Goal: Task Accomplishment & Management: Manage account settings

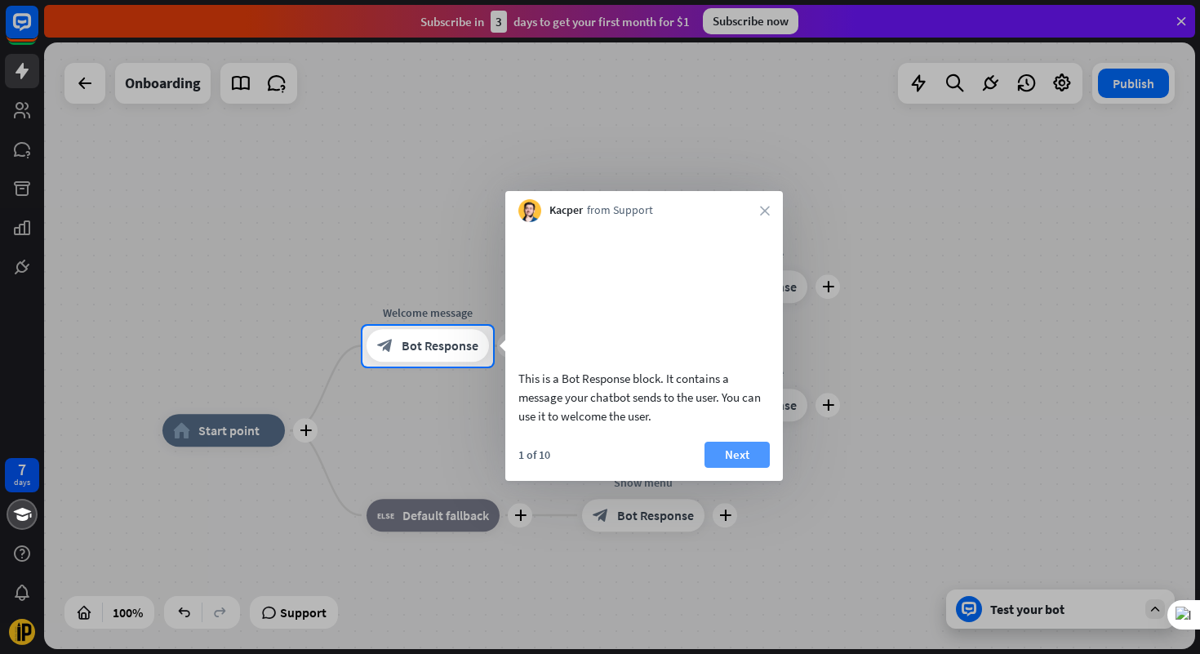
click at [759, 468] on button "Next" at bounding box center [737, 455] width 65 height 26
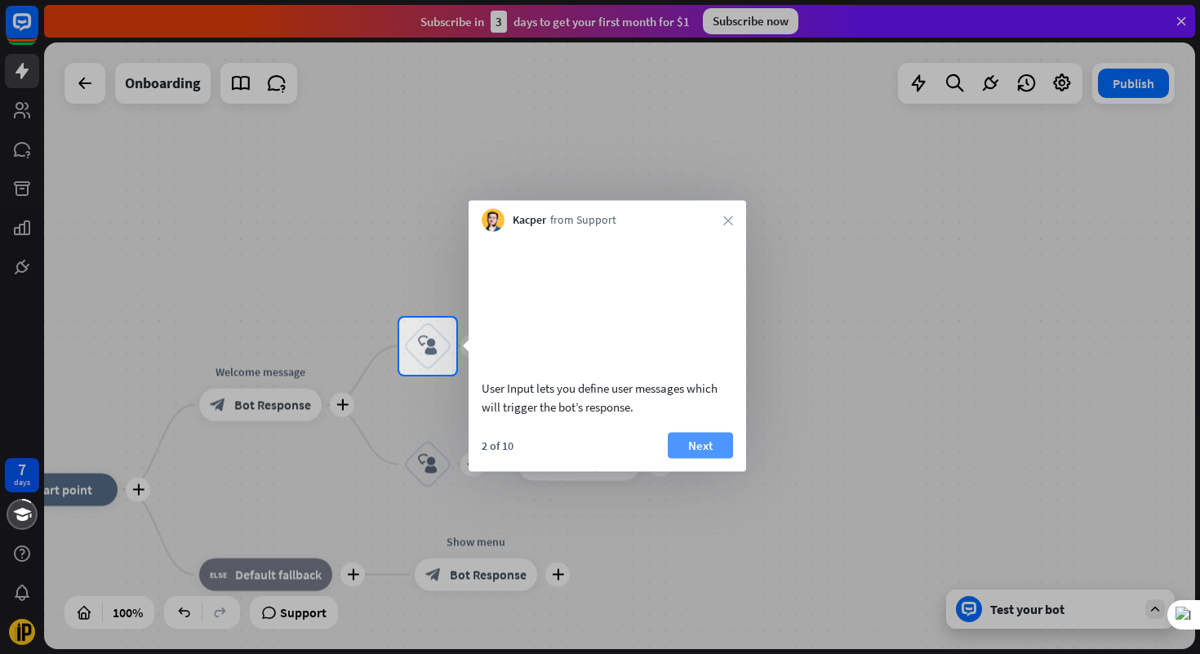
click at [713, 458] on button "Next" at bounding box center [700, 445] width 65 height 26
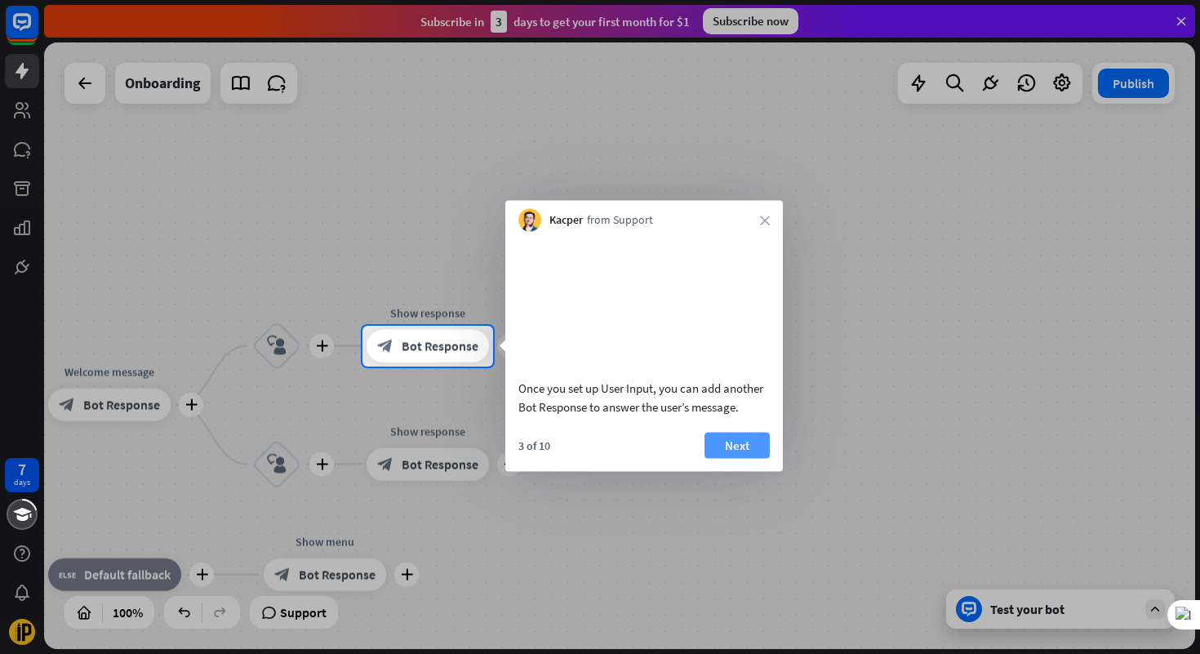
click at [715, 457] on button "Next" at bounding box center [737, 445] width 65 height 26
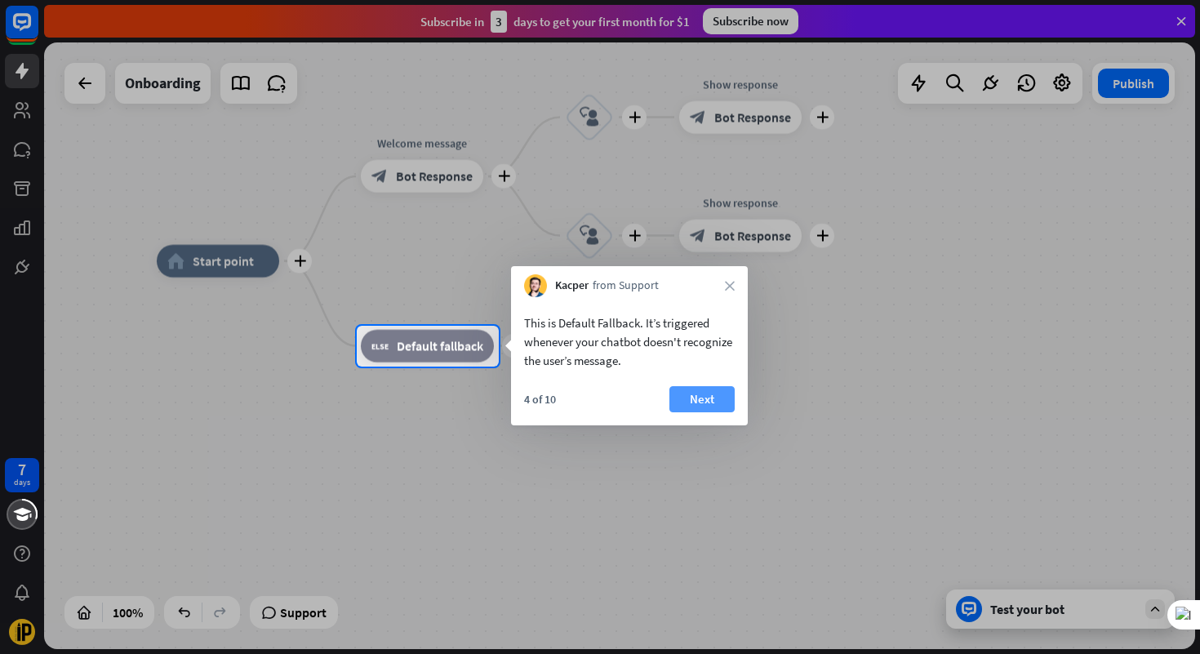
click at [690, 398] on button "Next" at bounding box center [701, 399] width 65 height 26
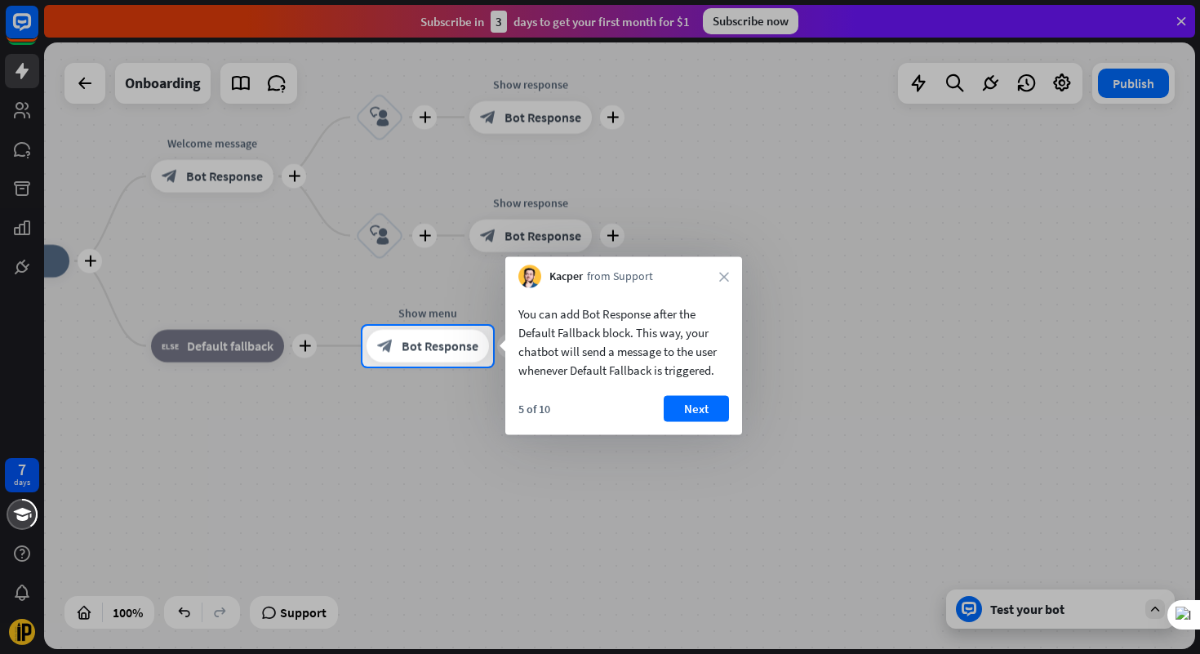
click at [690, 398] on button "Next" at bounding box center [696, 409] width 65 height 26
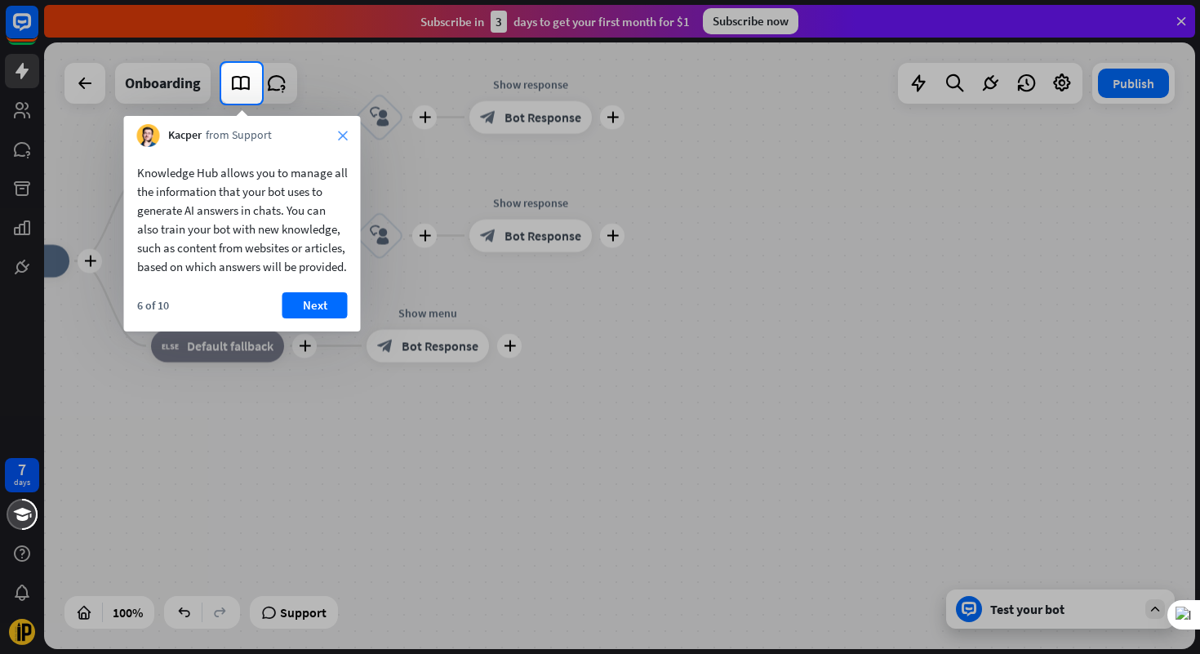
click at [340, 140] on icon "close" at bounding box center [343, 136] width 10 height 10
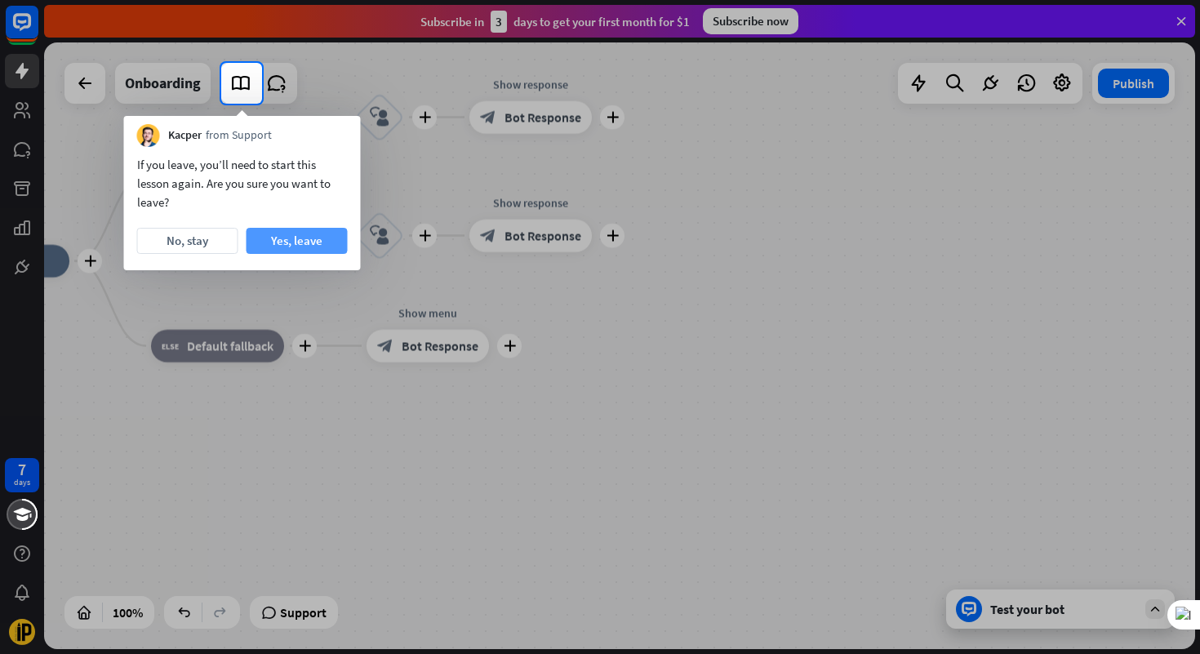
click at [293, 240] on button "Yes, leave" at bounding box center [297, 241] width 101 height 26
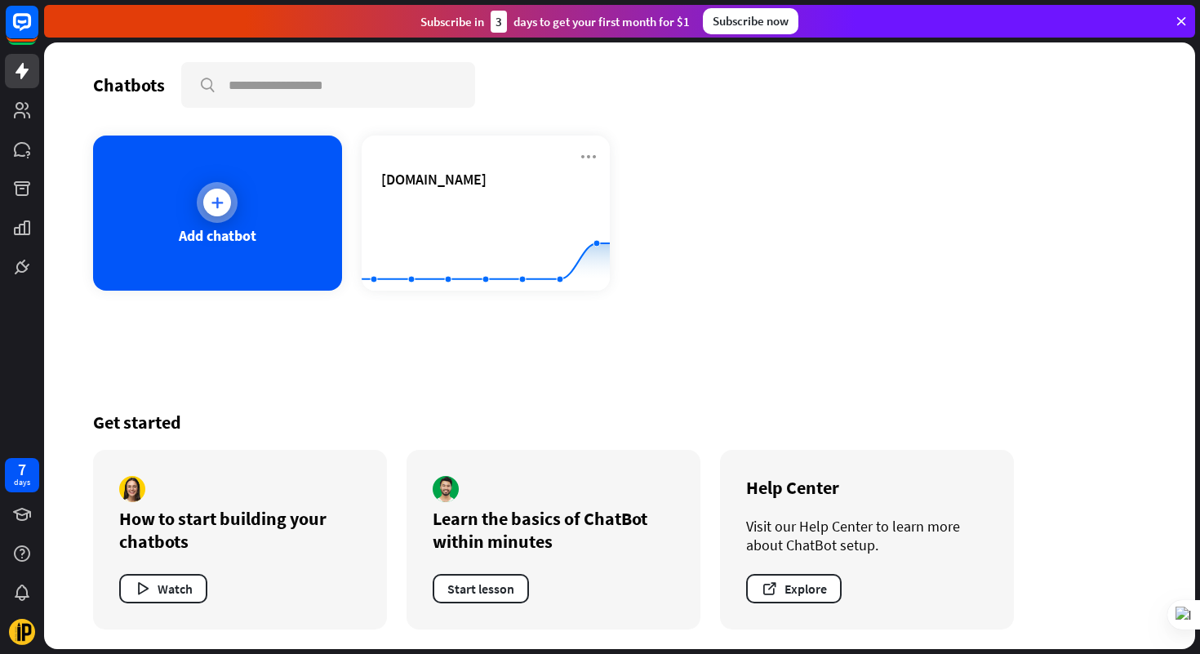
click at [220, 241] on div "Add chatbot" at bounding box center [218, 235] width 78 height 19
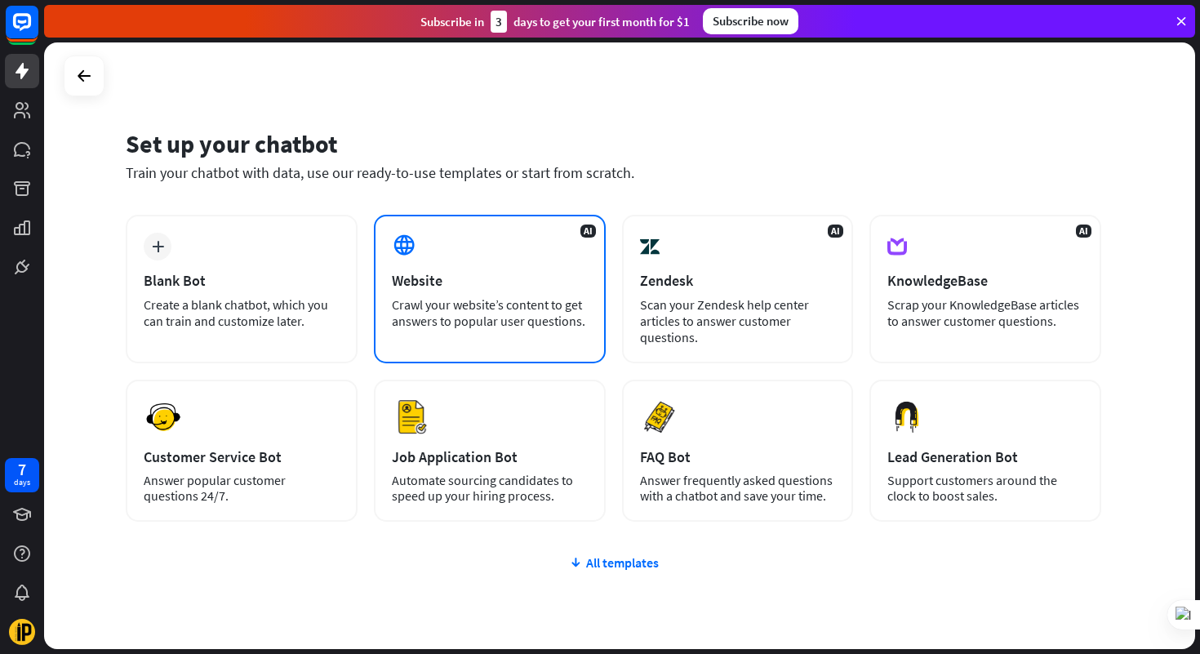
click at [463, 316] on div "Crawl your website’s content to get answers to popular user questions." at bounding box center [490, 312] width 196 height 33
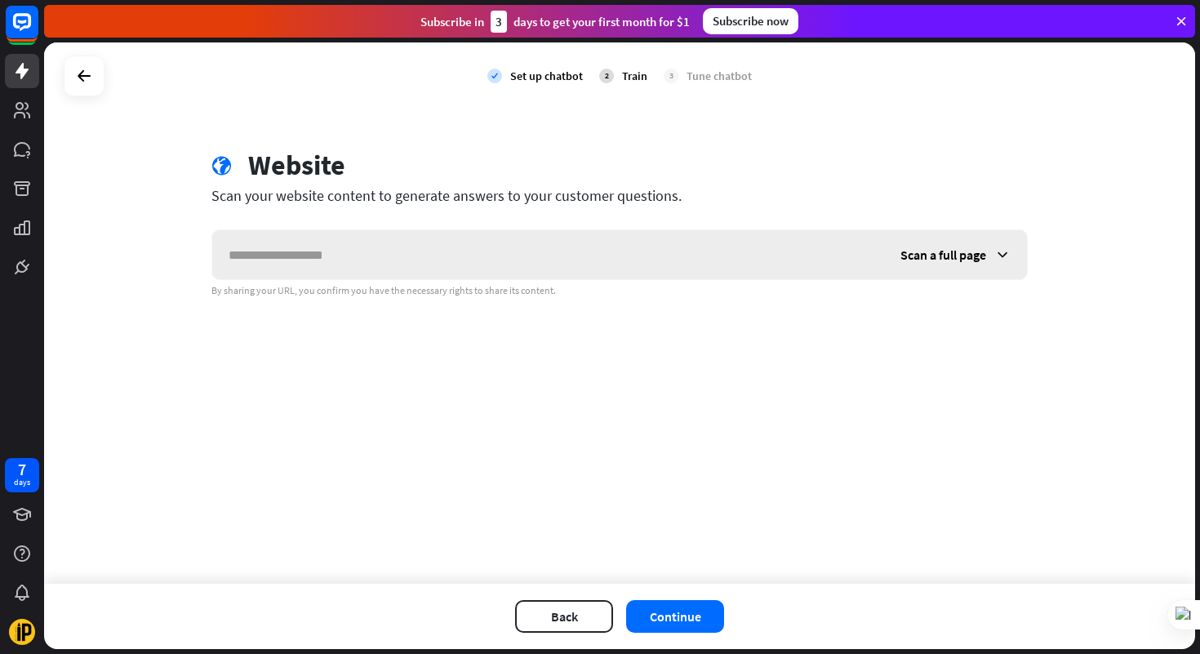
click at [947, 261] on span "Scan a full page" at bounding box center [944, 255] width 86 height 16
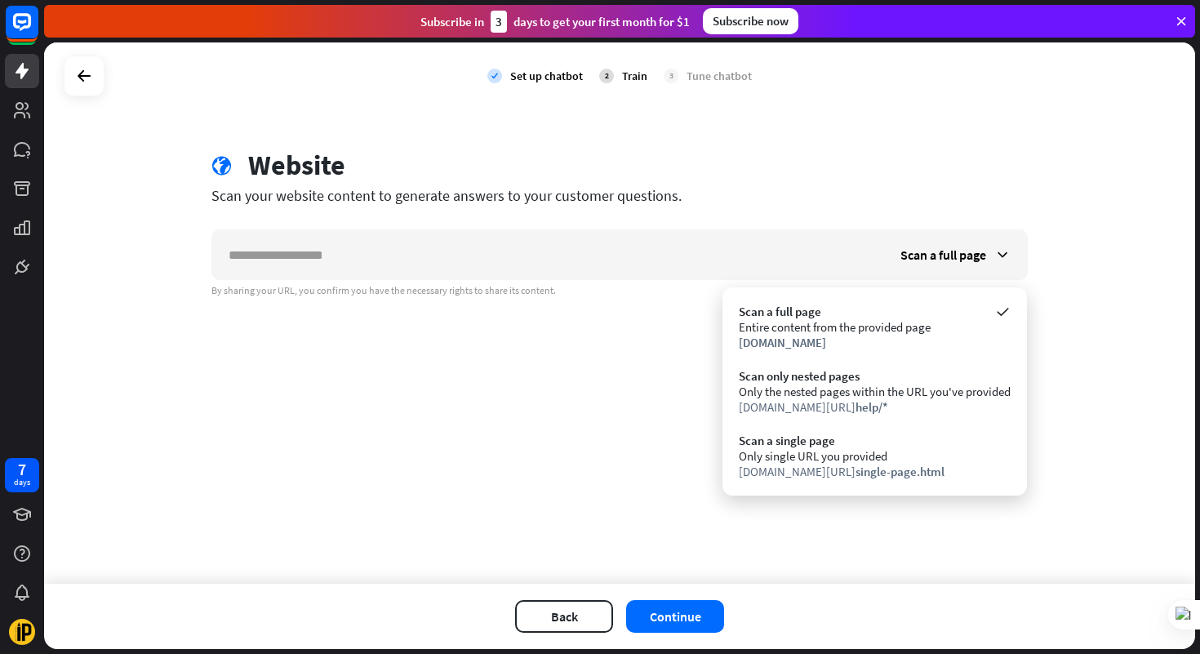
click at [602, 367] on div "check Set up chatbot 2 Train 3 Tune chatbot globe Website Scan your website con…" at bounding box center [619, 312] width 1151 height 541
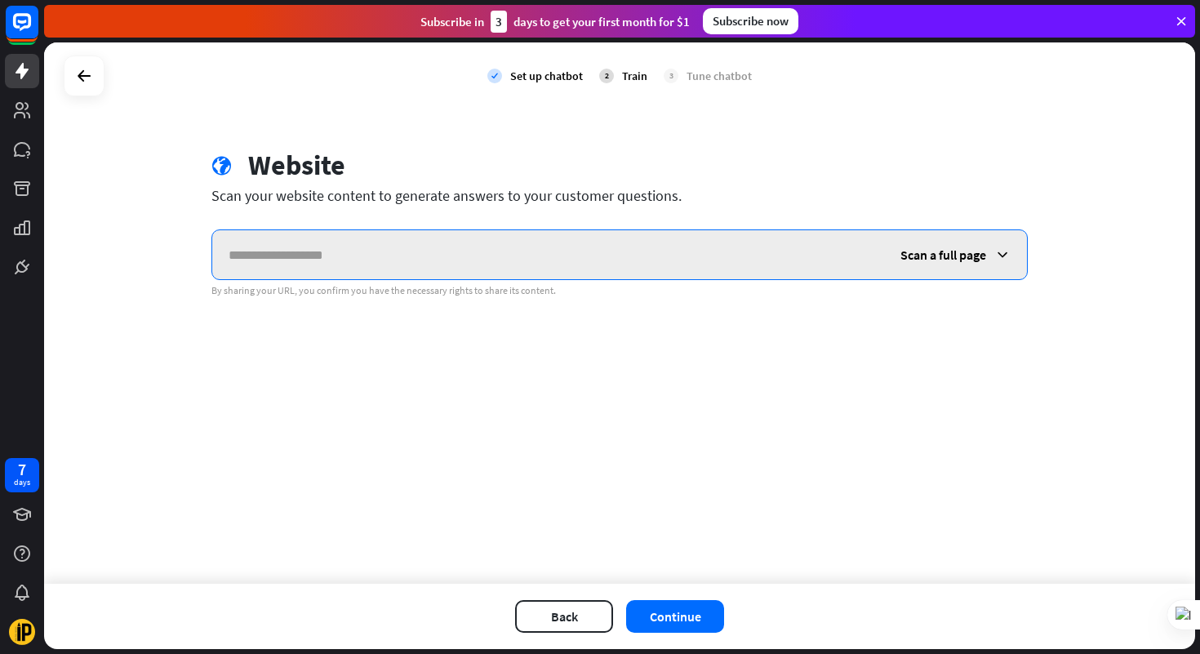
click at [517, 256] on input "text" at bounding box center [548, 254] width 672 height 49
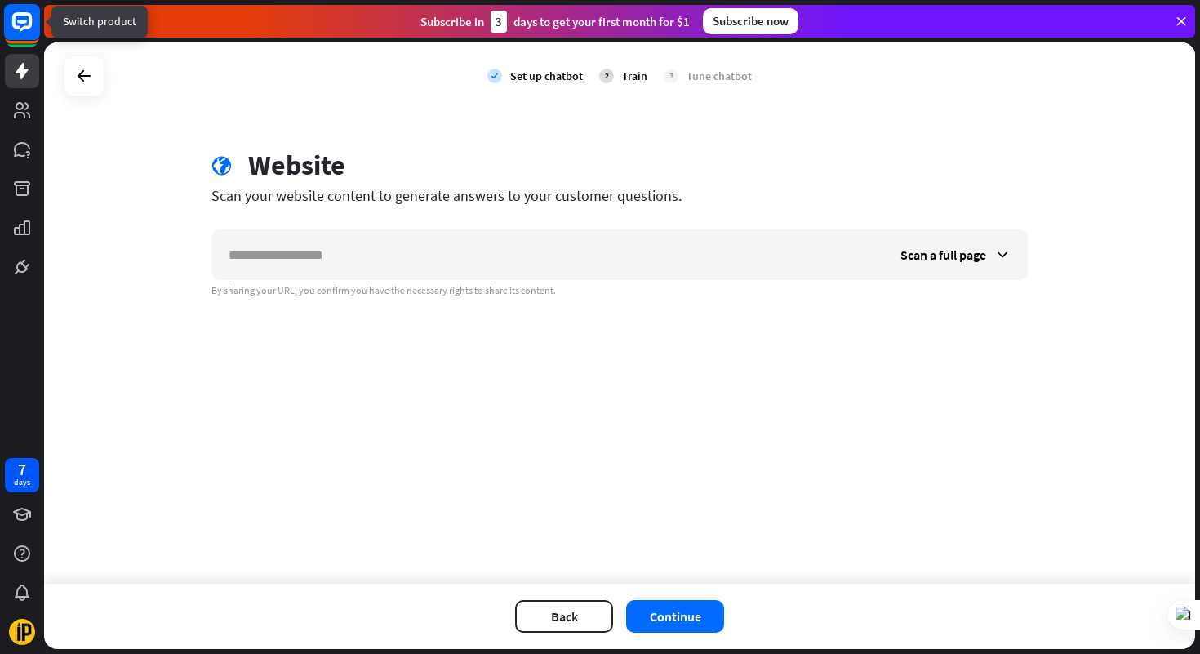
click at [25, 25] on icon at bounding box center [22, 22] width 20 height 20
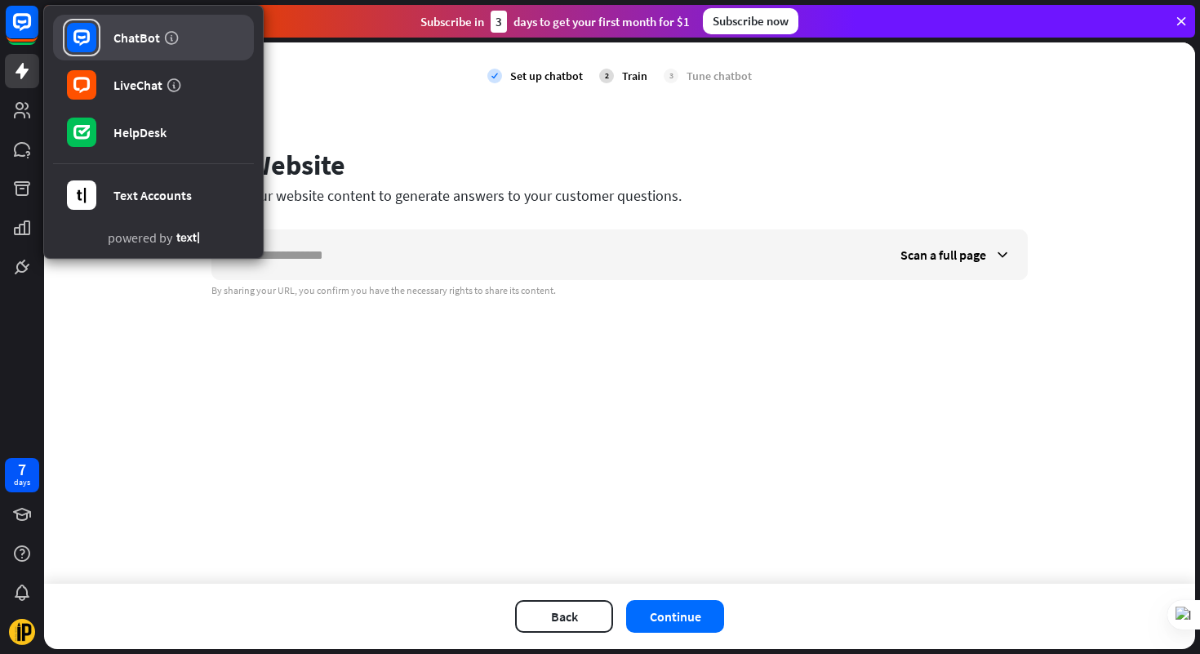
click at [183, 29] on link "ChatBot" at bounding box center [153, 38] width 201 height 46
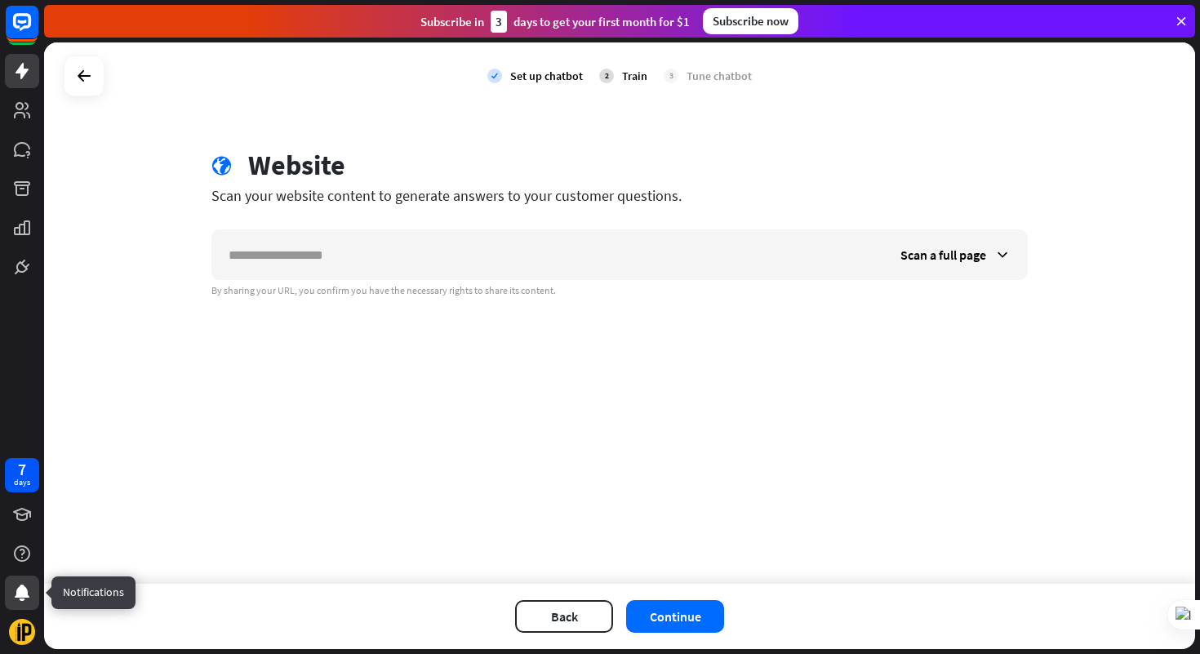
click at [24, 595] on icon at bounding box center [22, 593] width 15 height 16
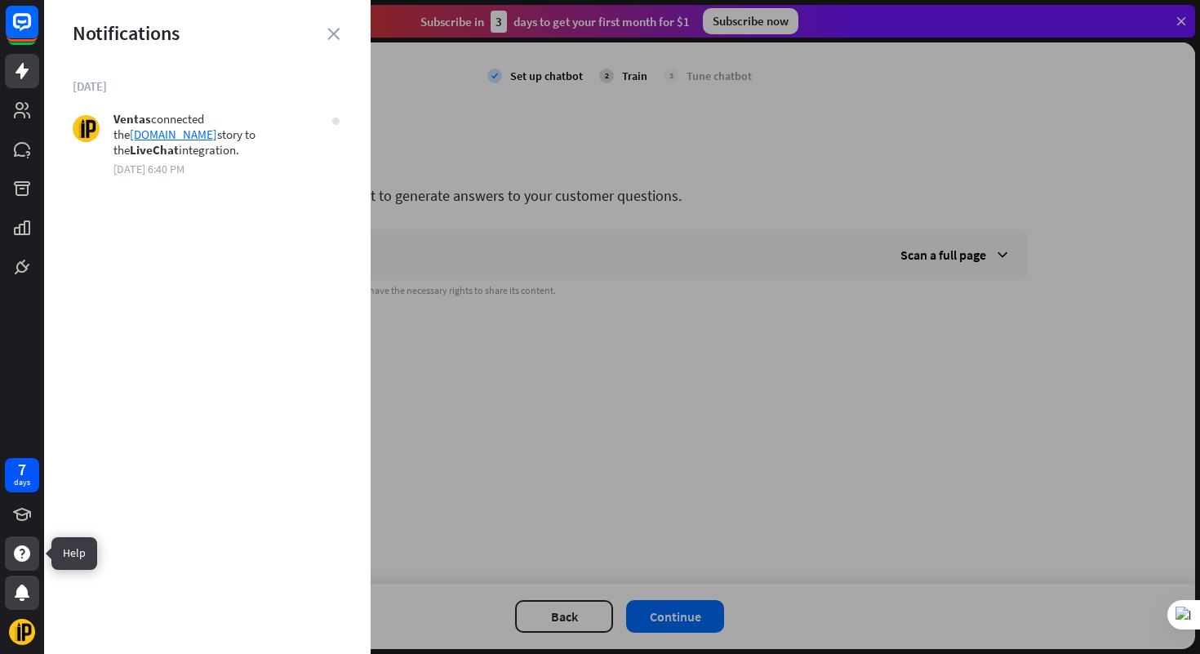
click at [17, 558] on icon at bounding box center [22, 553] width 16 height 16
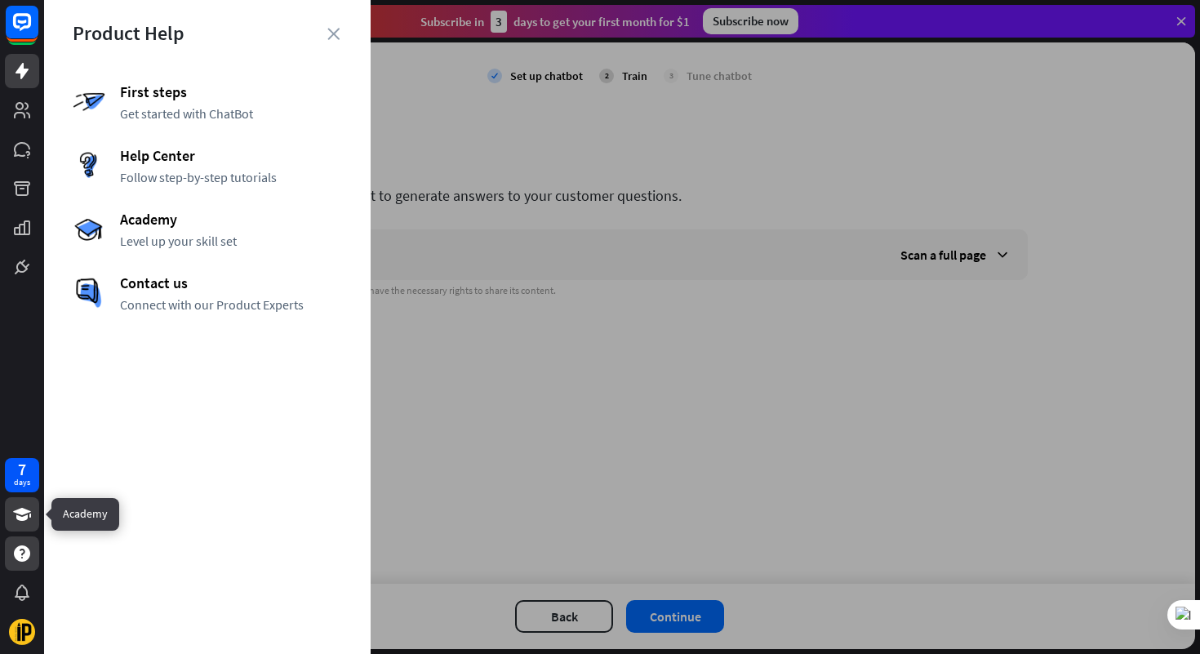
click at [16, 517] on icon at bounding box center [22, 515] width 20 height 20
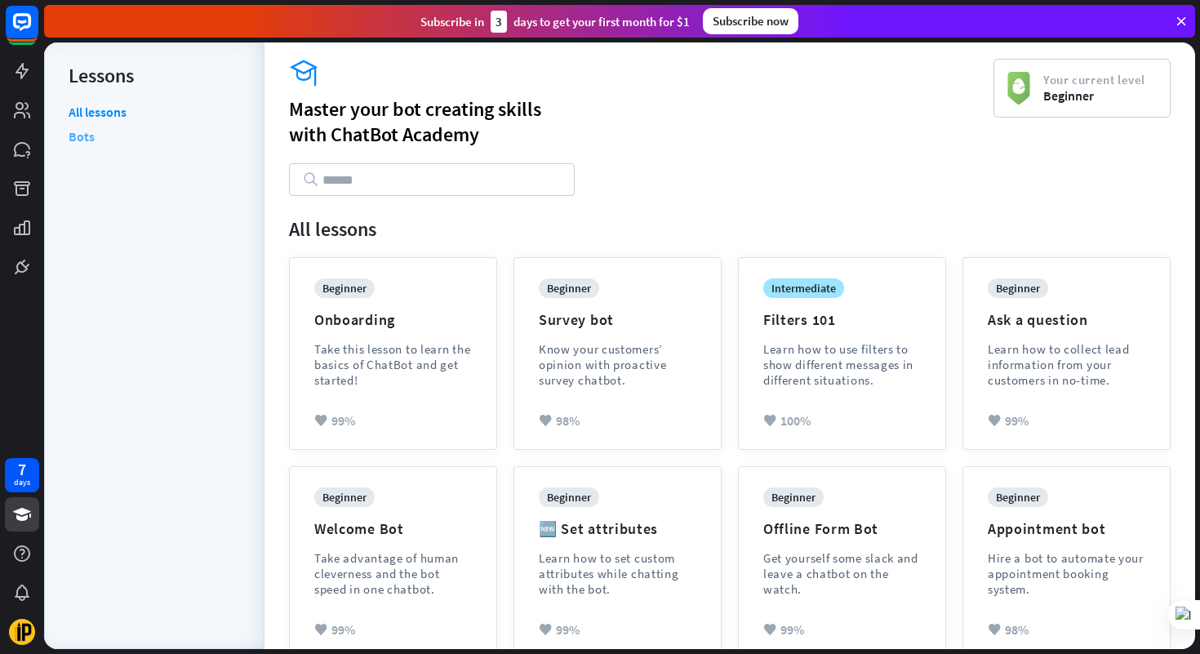
click at [89, 135] on link "Bots" at bounding box center [82, 136] width 26 height 24
click at [92, 114] on link "All lessons" at bounding box center [98, 114] width 58 height 20
click at [26, 264] on icon at bounding box center [22, 267] width 20 height 20
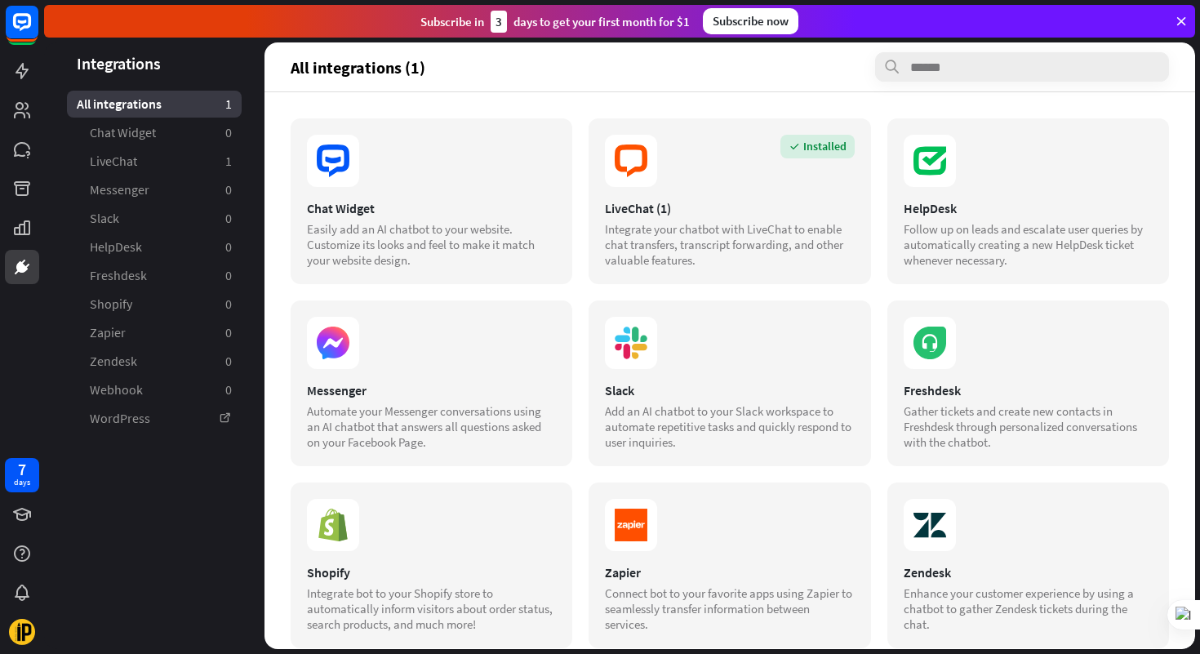
click at [1174, 20] on icon at bounding box center [1181, 21] width 15 height 15
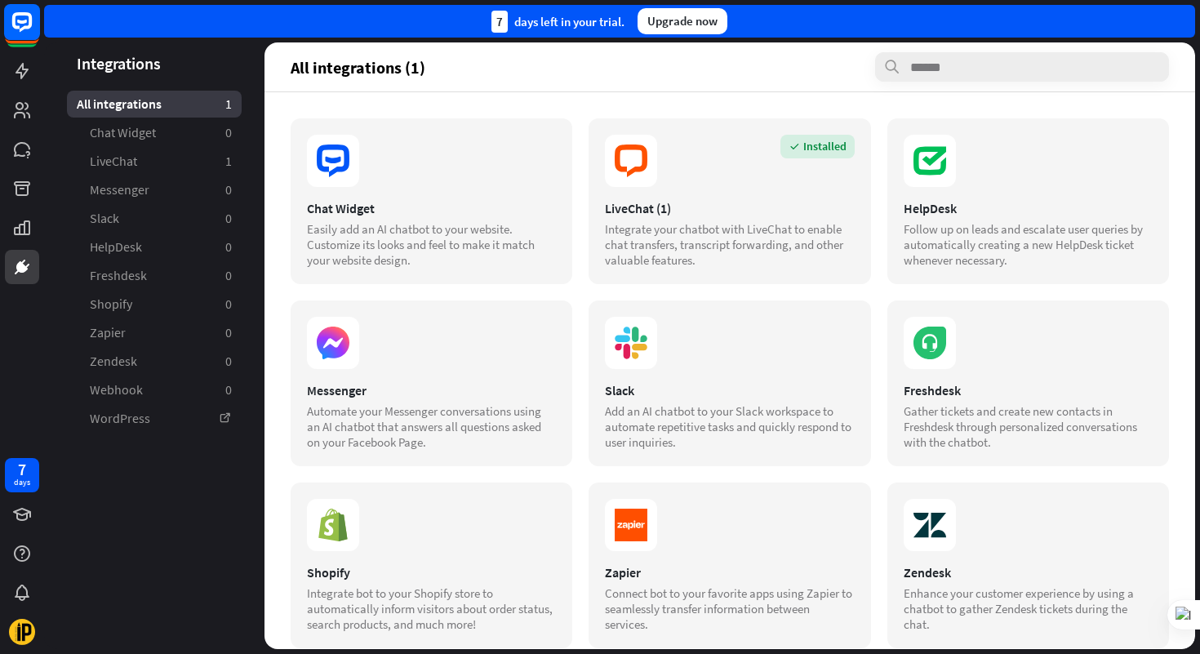
click at [32, 47] on icon at bounding box center [22, 32] width 33 height 33
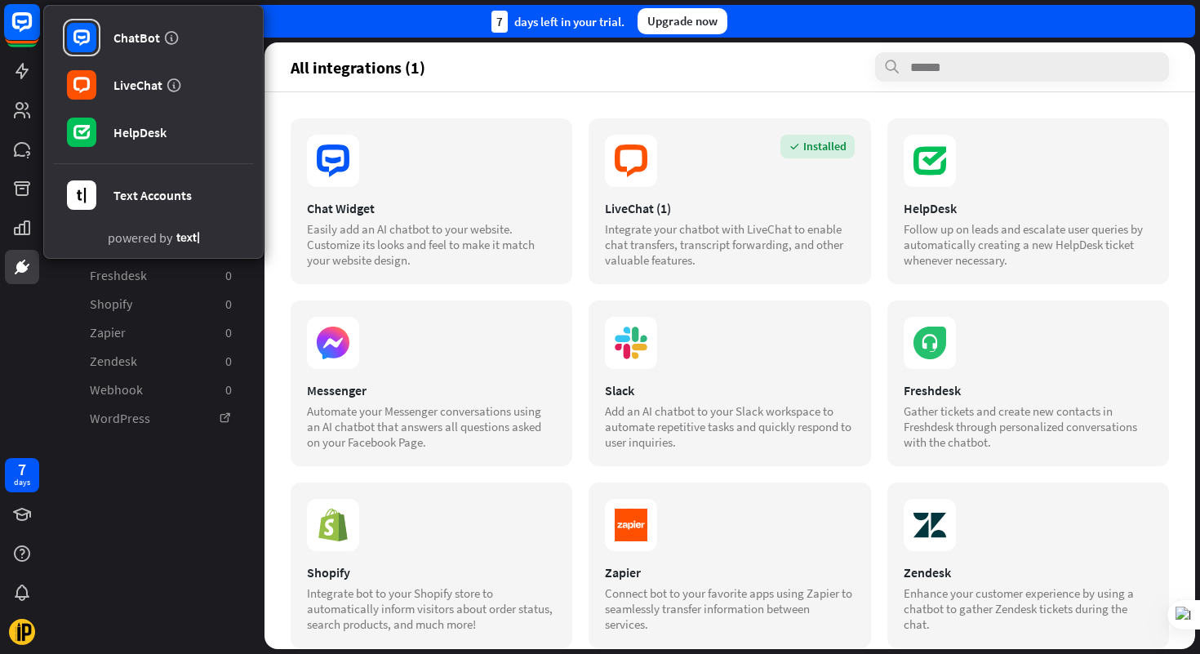
click at [28, 34] on rect at bounding box center [22, 22] width 36 height 36
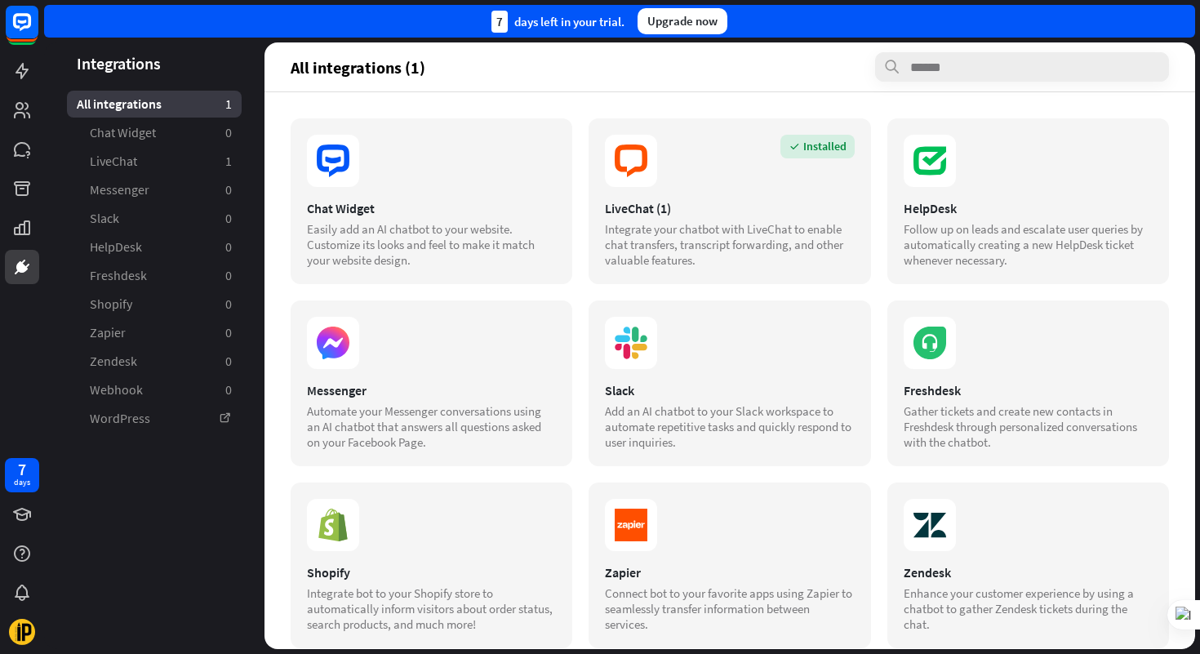
click at [109, 64] on header "Integrations" at bounding box center [154, 63] width 220 height 22
click at [23, 627] on img at bounding box center [22, 632] width 26 height 26
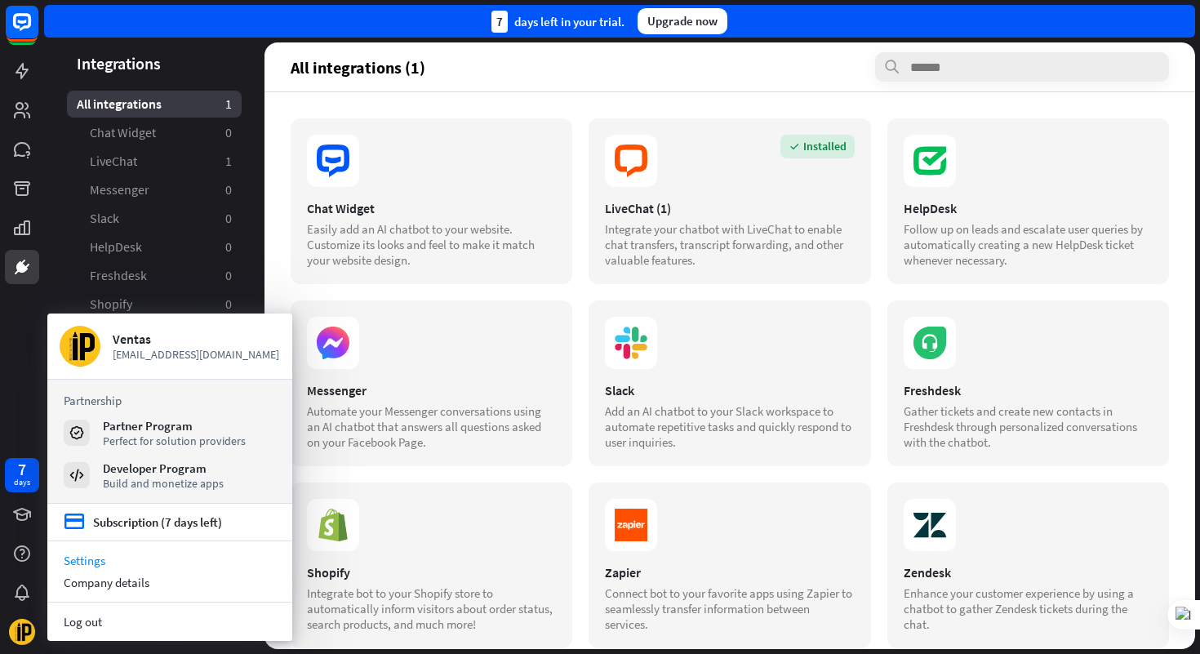
click at [111, 557] on link "Settings" at bounding box center [169, 560] width 245 height 22
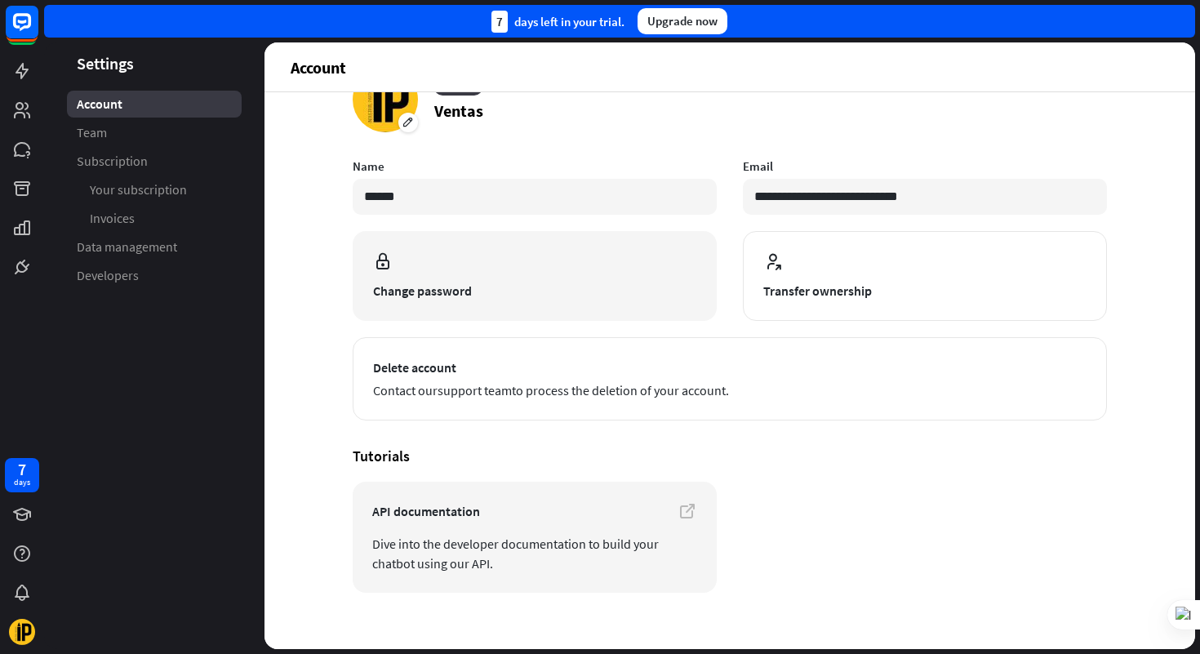
scroll to position [70, 0]
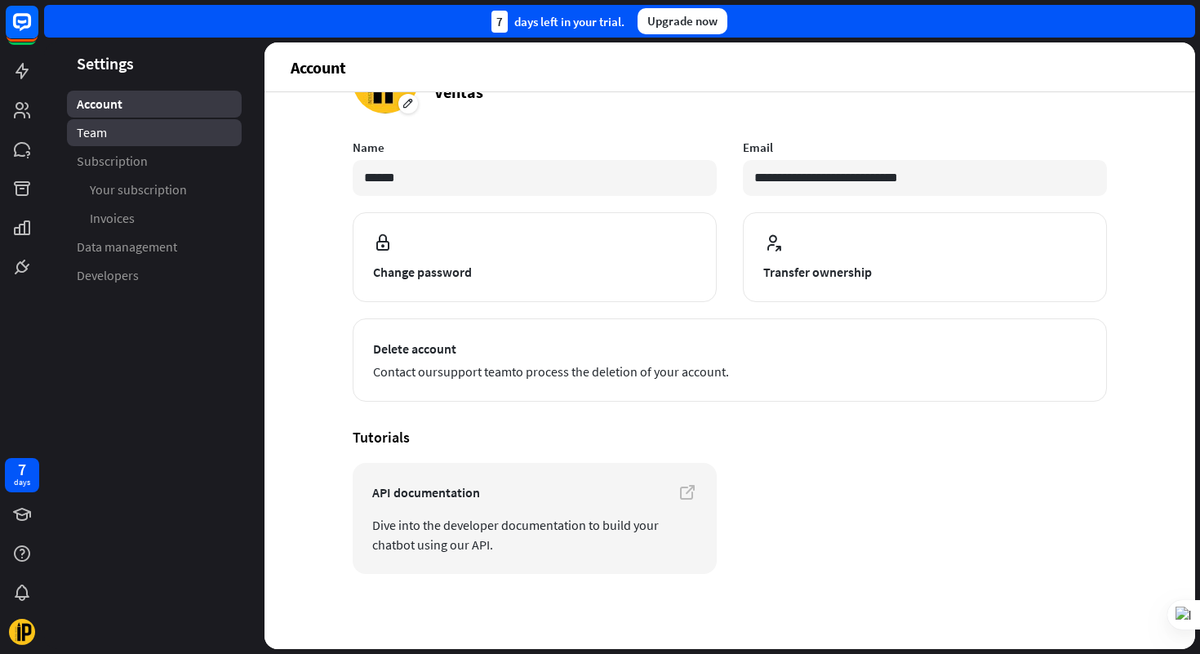
click at [180, 136] on link "Team" at bounding box center [154, 132] width 175 height 27
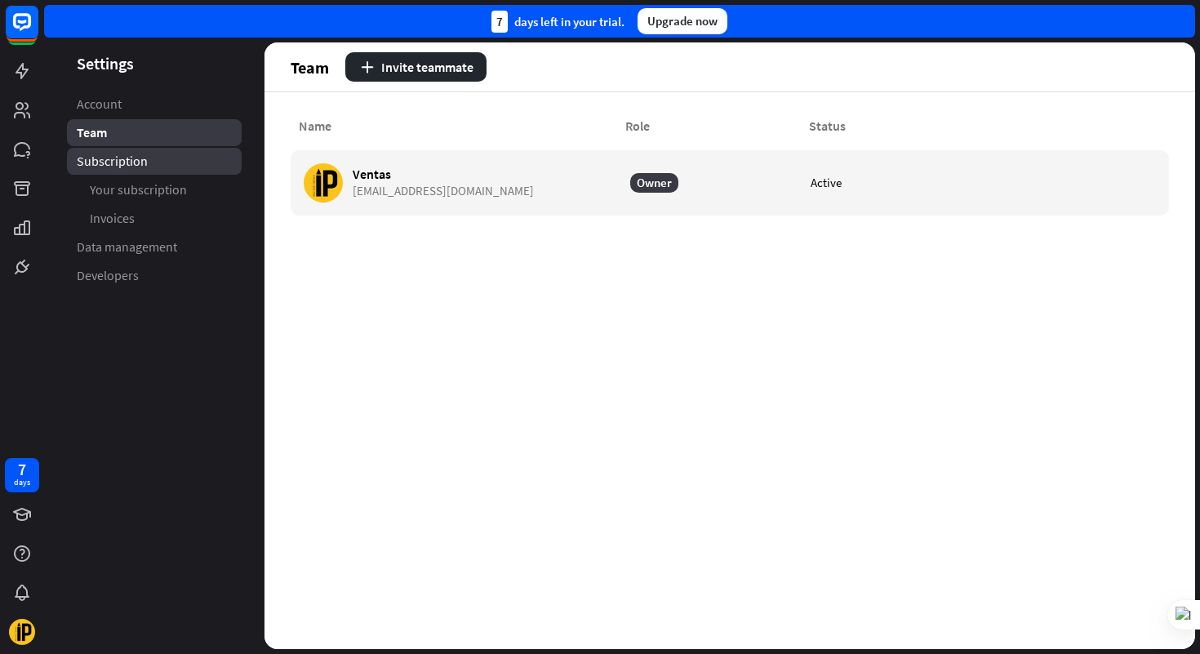
click at [175, 159] on link "Subscription" at bounding box center [154, 161] width 175 height 27
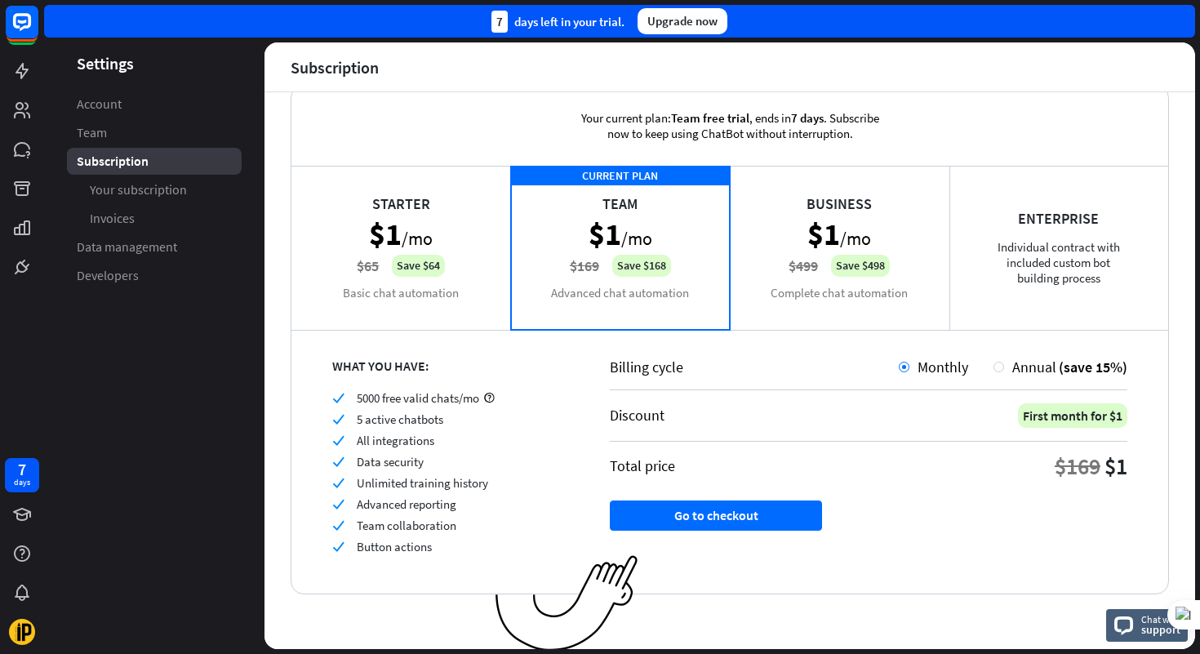
scroll to position [37, 0]
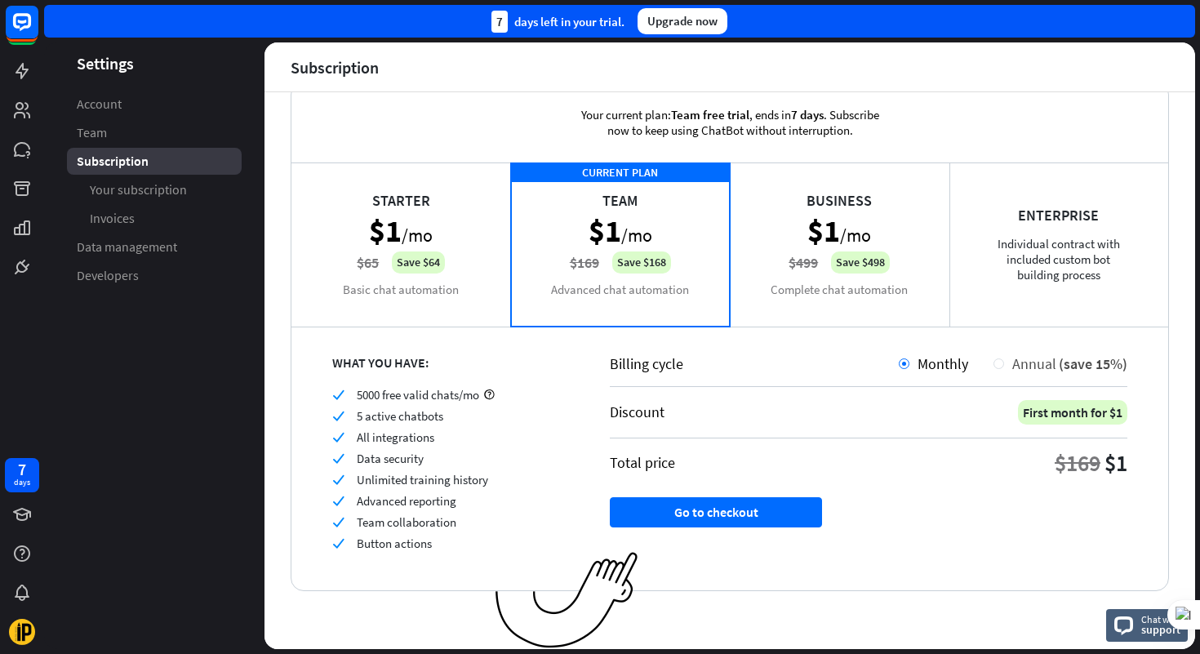
click at [1003, 365] on div at bounding box center [999, 363] width 11 height 11
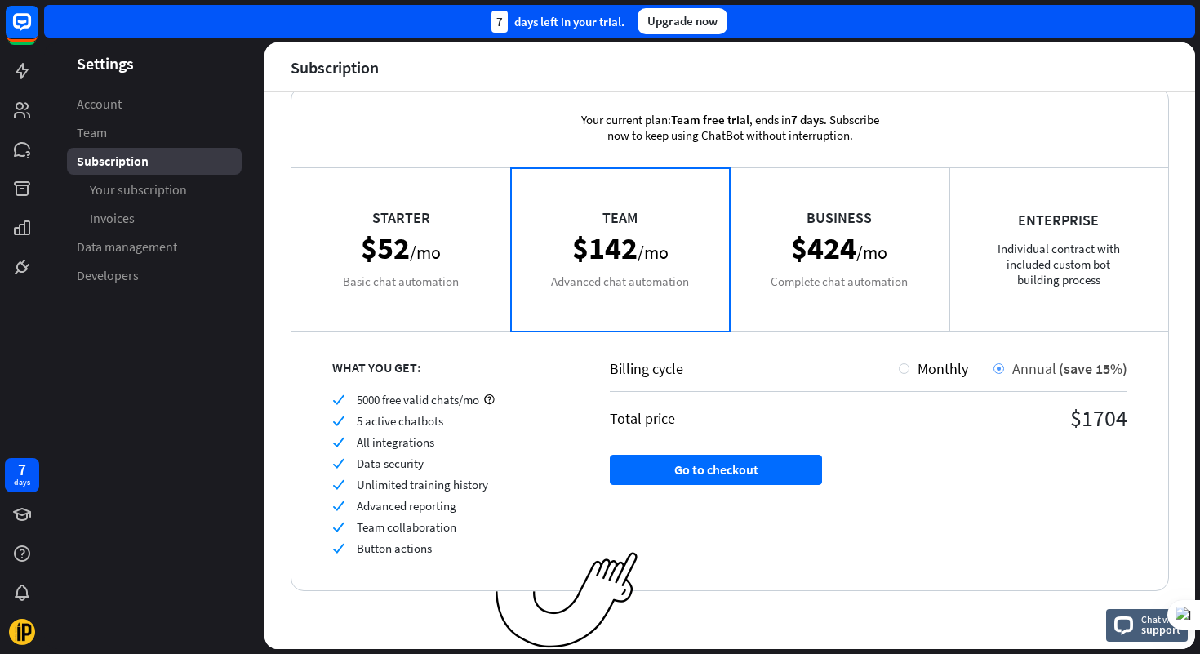
scroll to position [32, 0]
click at [911, 367] on div "Monthly" at bounding box center [939, 368] width 59 height 19
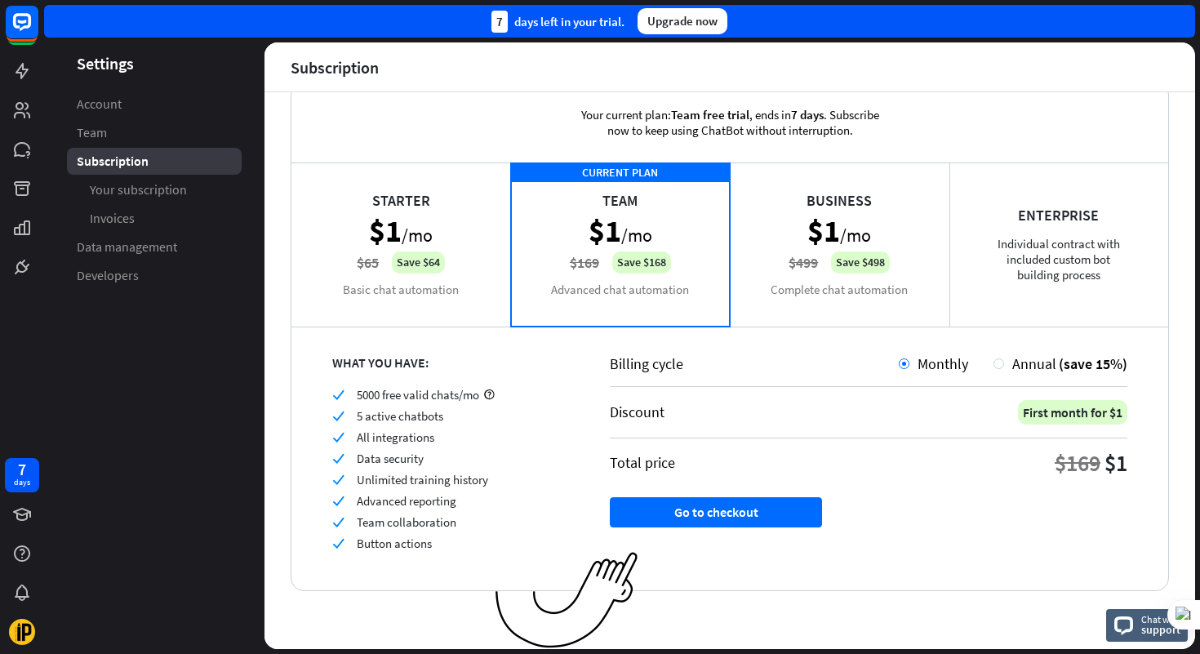
scroll to position [0, 0]
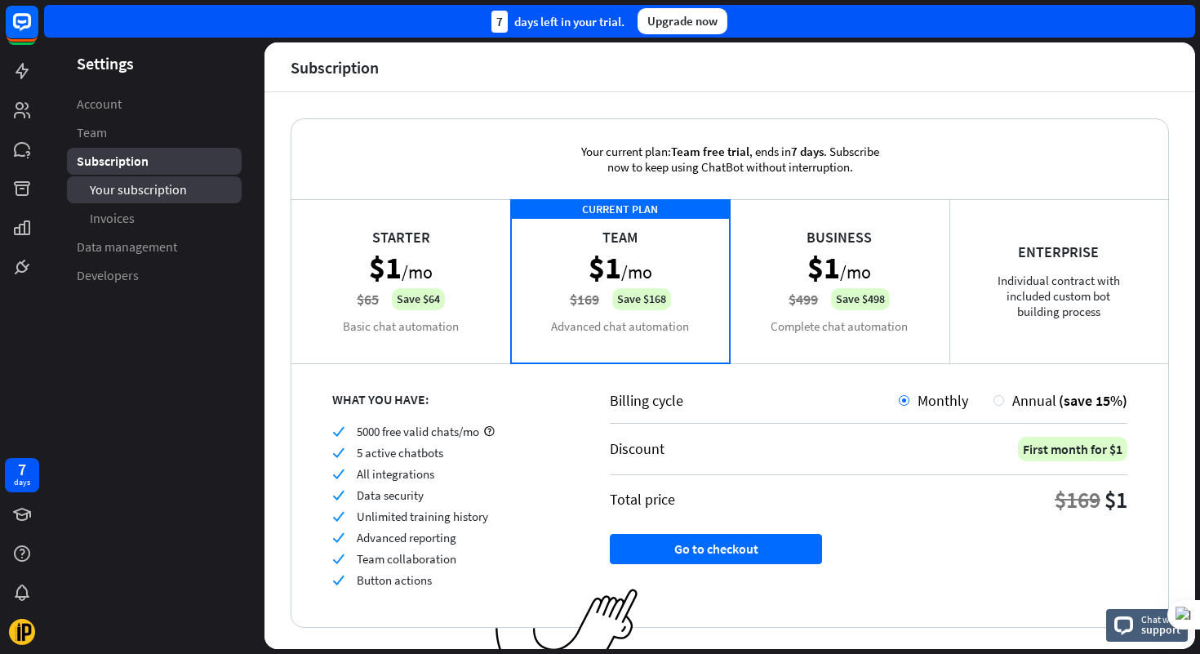
click at [169, 192] on span "Your subscription" at bounding box center [138, 189] width 97 height 17
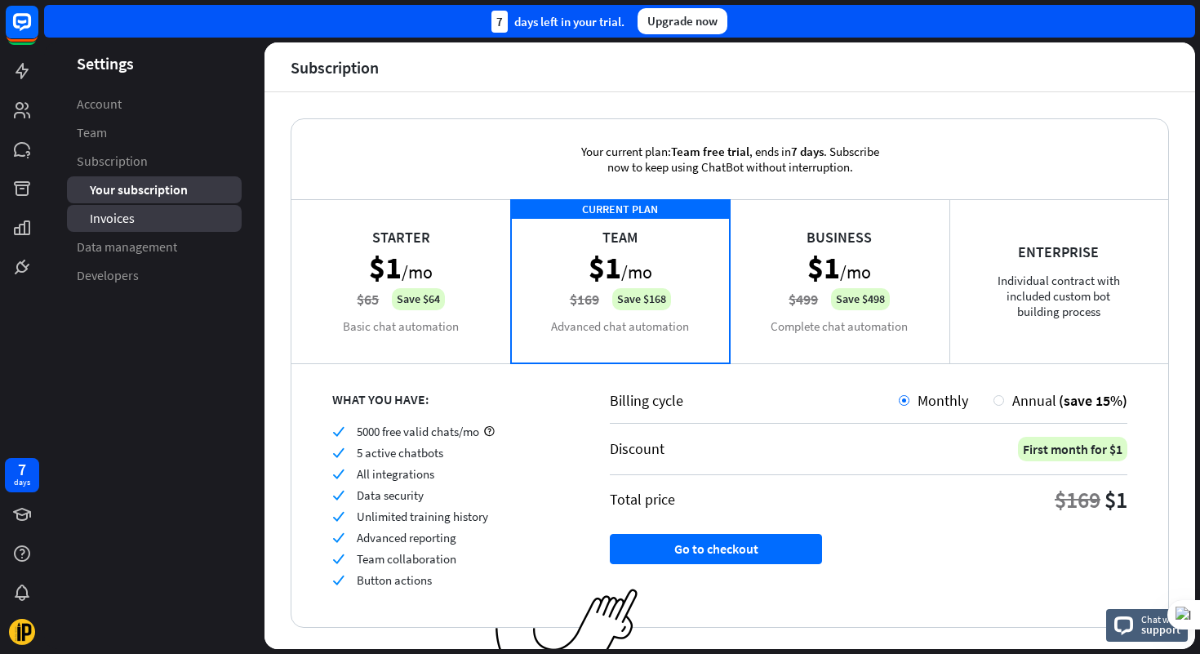
click at [157, 219] on link "Invoices" at bounding box center [154, 218] width 175 height 27
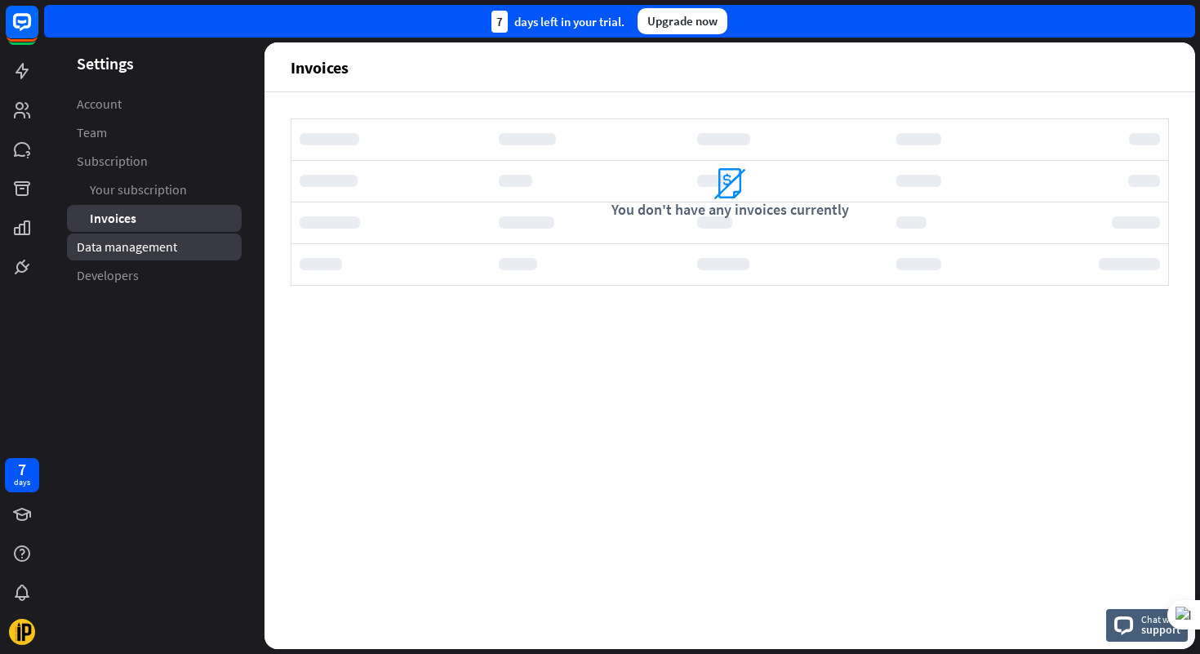
click at [189, 249] on link "Data management" at bounding box center [154, 247] width 175 height 27
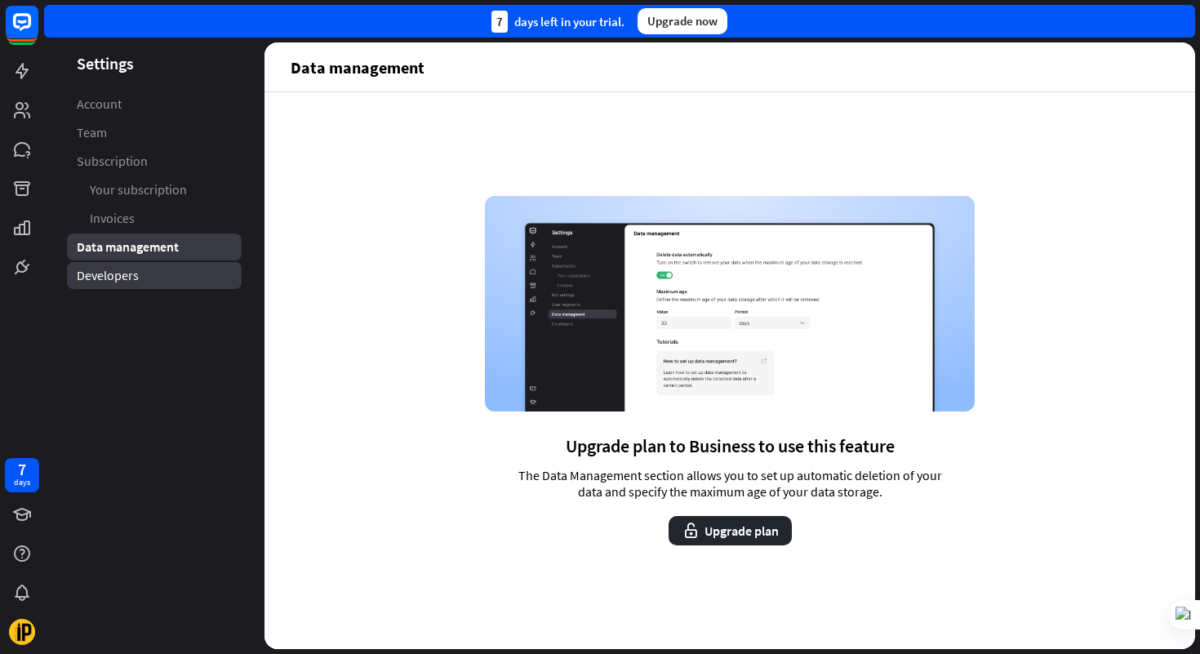
click at [189, 282] on link "Developers" at bounding box center [154, 275] width 175 height 27
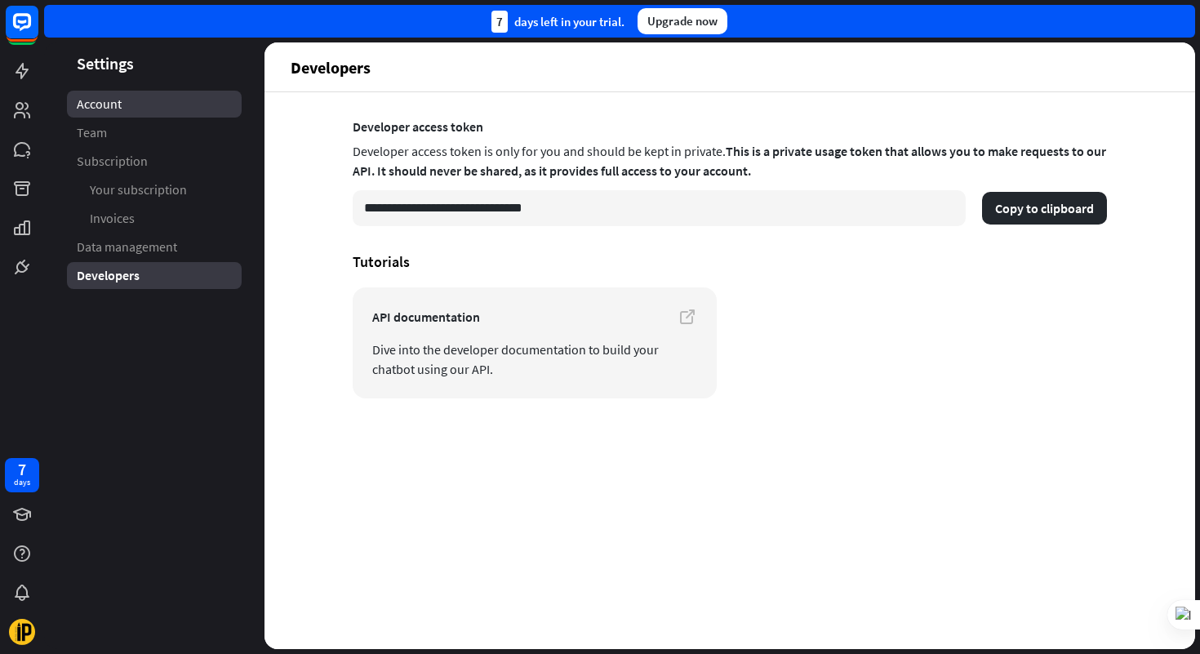
click at [160, 105] on link "Account" at bounding box center [154, 104] width 175 height 27
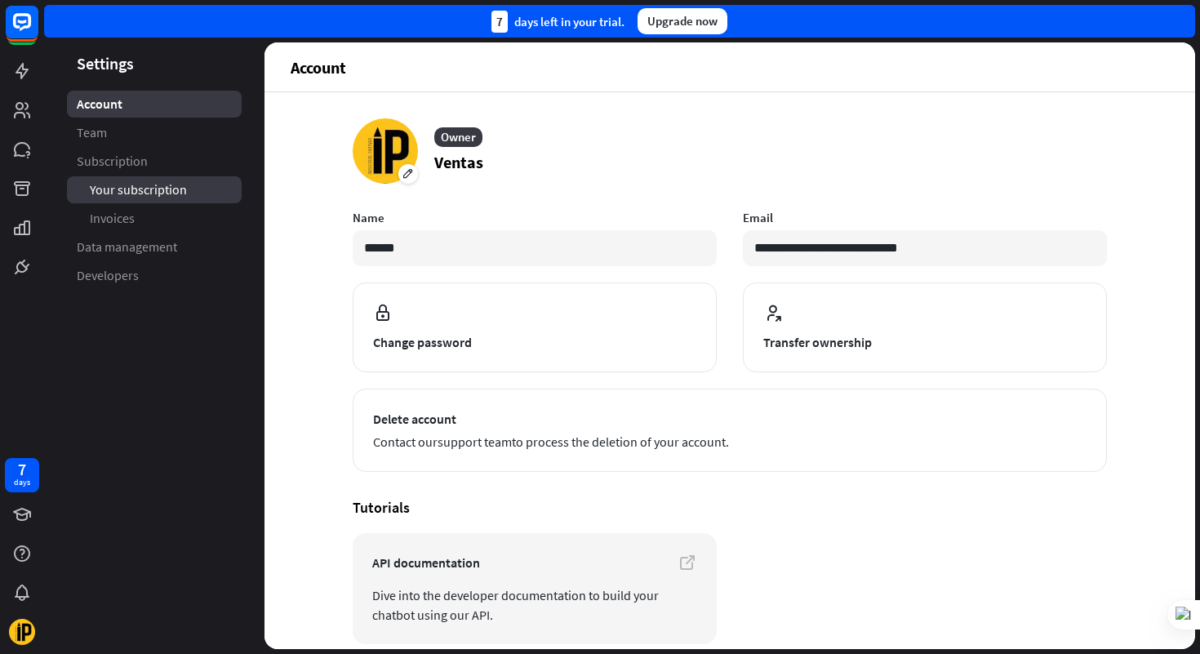
click at [190, 190] on link "Your subscription" at bounding box center [154, 189] width 175 height 27
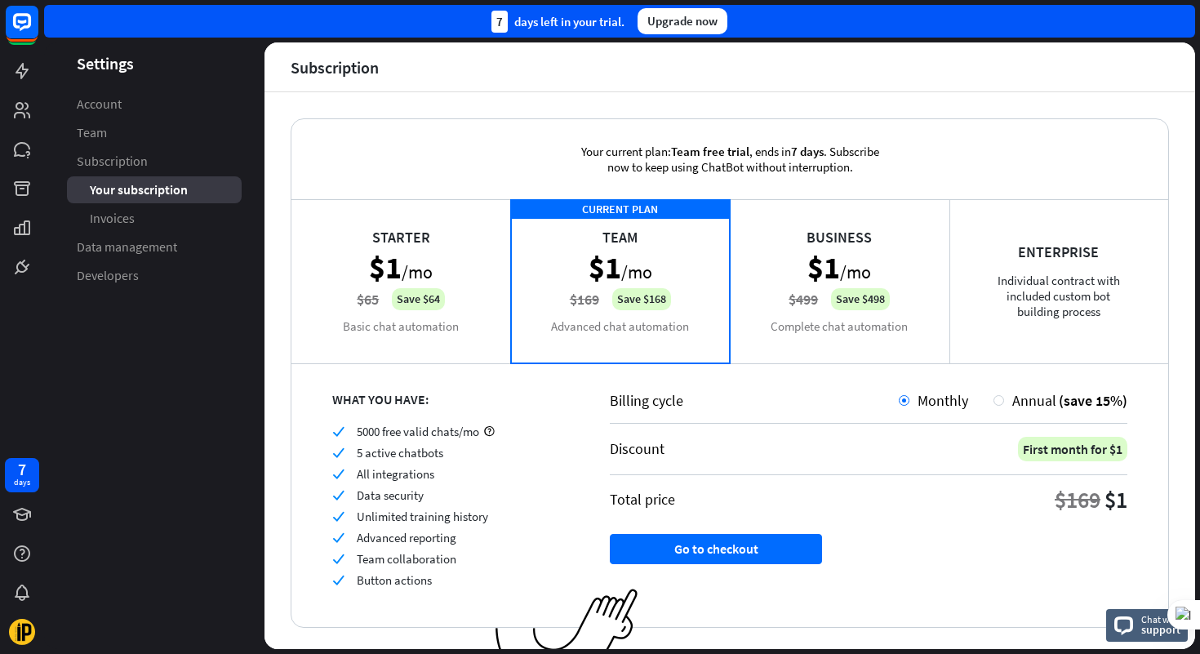
scroll to position [37, 0]
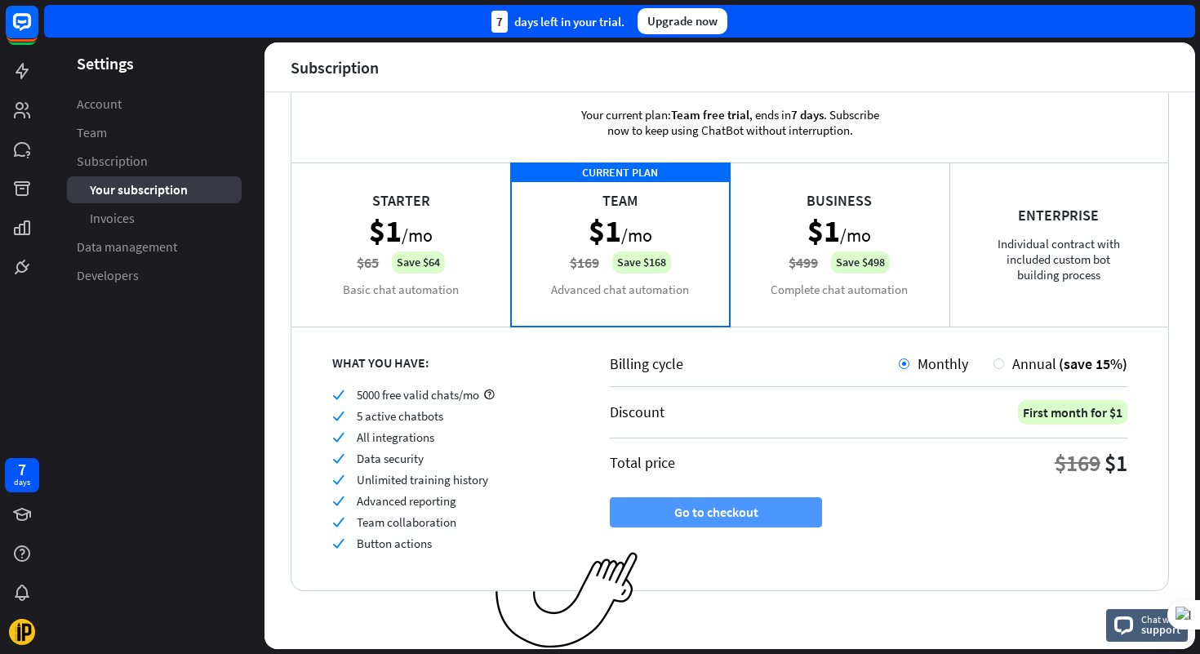
click at [648, 508] on button "Go to checkout" at bounding box center [716, 512] width 212 height 30
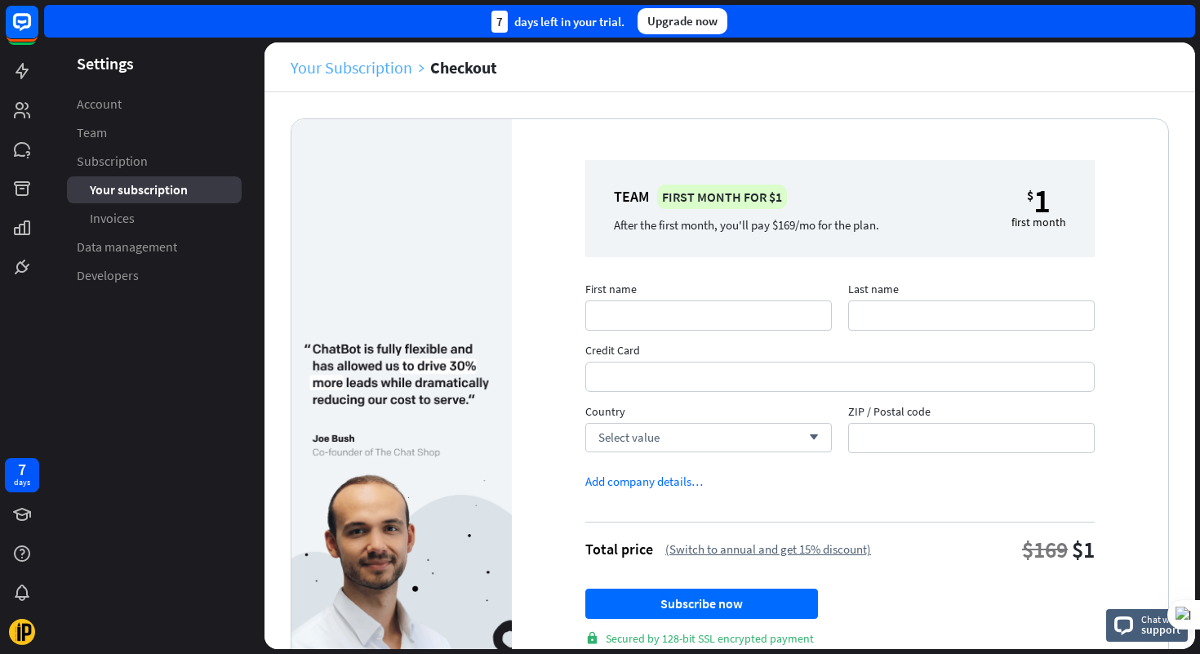
click at [354, 69] on link "Your Subscription" at bounding box center [361, 67] width 140 height 19
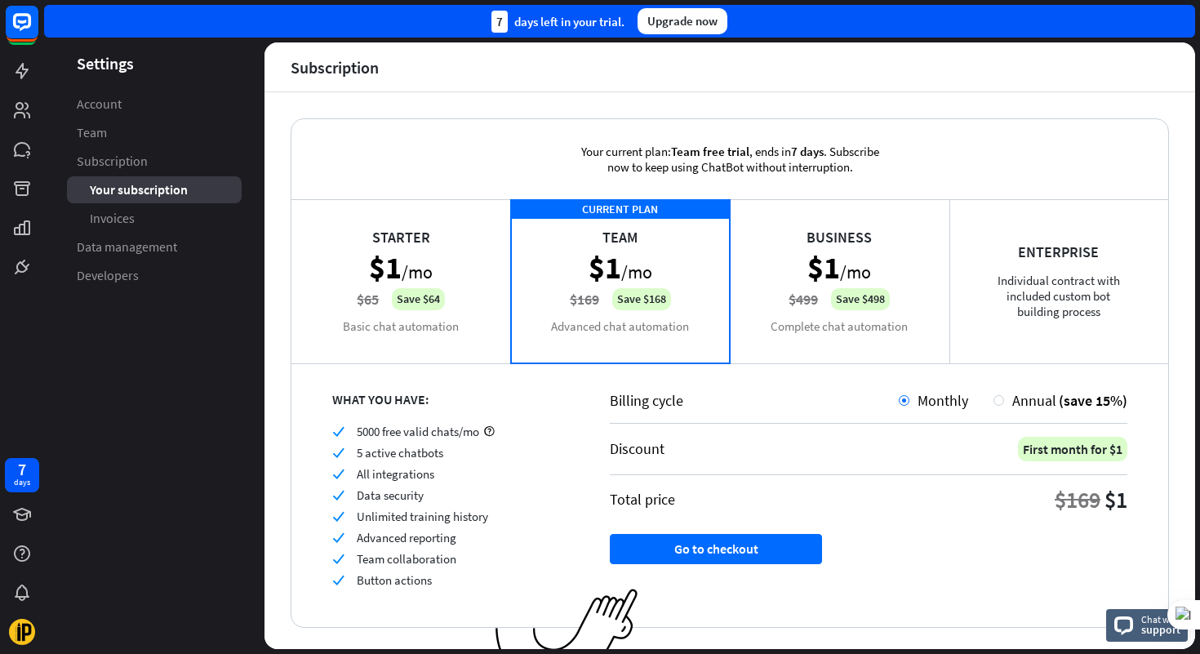
click at [403, 330] on div "Starter $1 /mo $65 Save $64 Basic chat automation" at bounding box center [401, 280] width 220 height 163
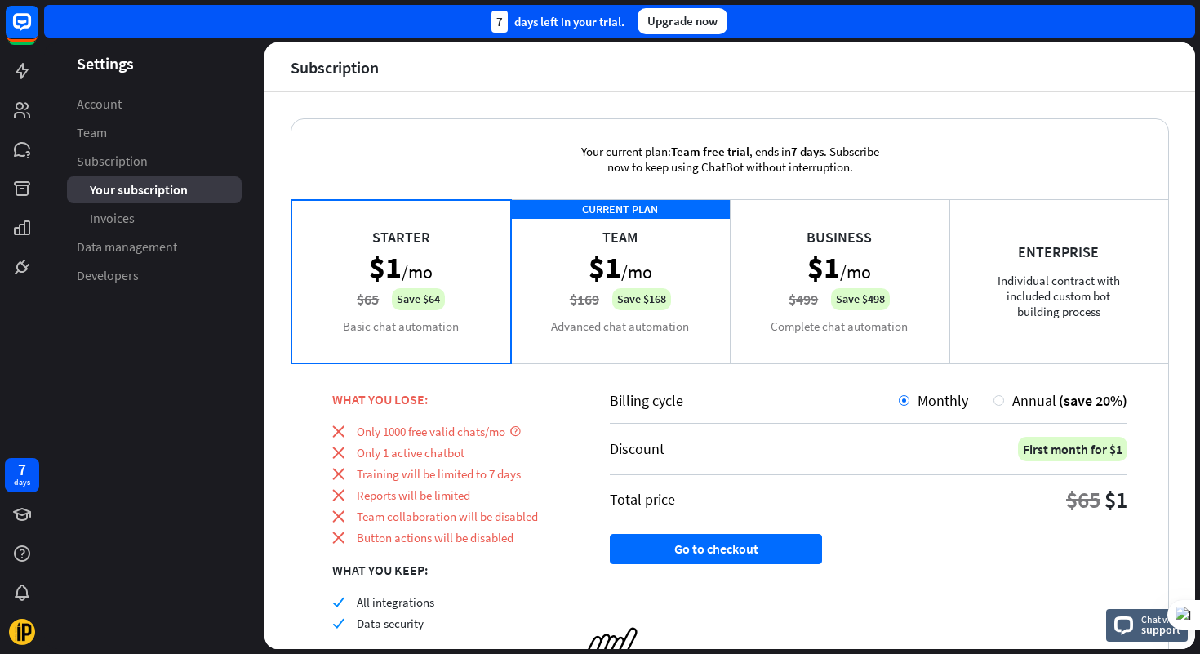
scroll to position [75, 0]
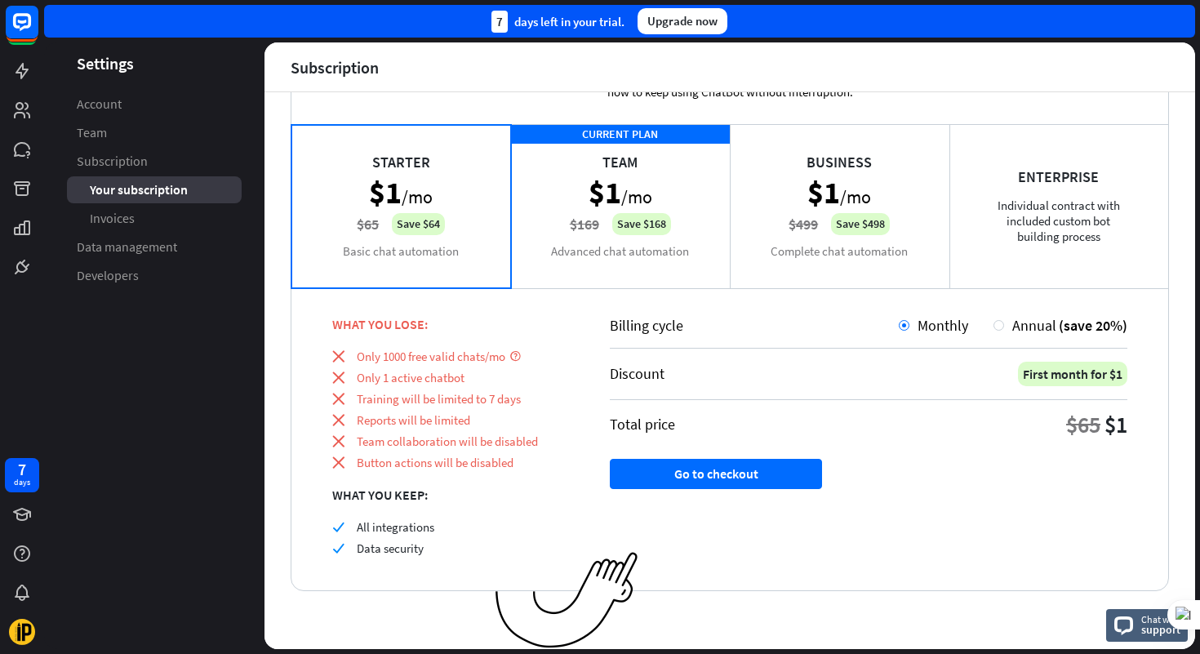
click at [678, 179] on div "CURRENT PLAN Team $1 /mo $169 Save $168 Advanced chat automation" at bounding box center [621, 205] width 220 height 163
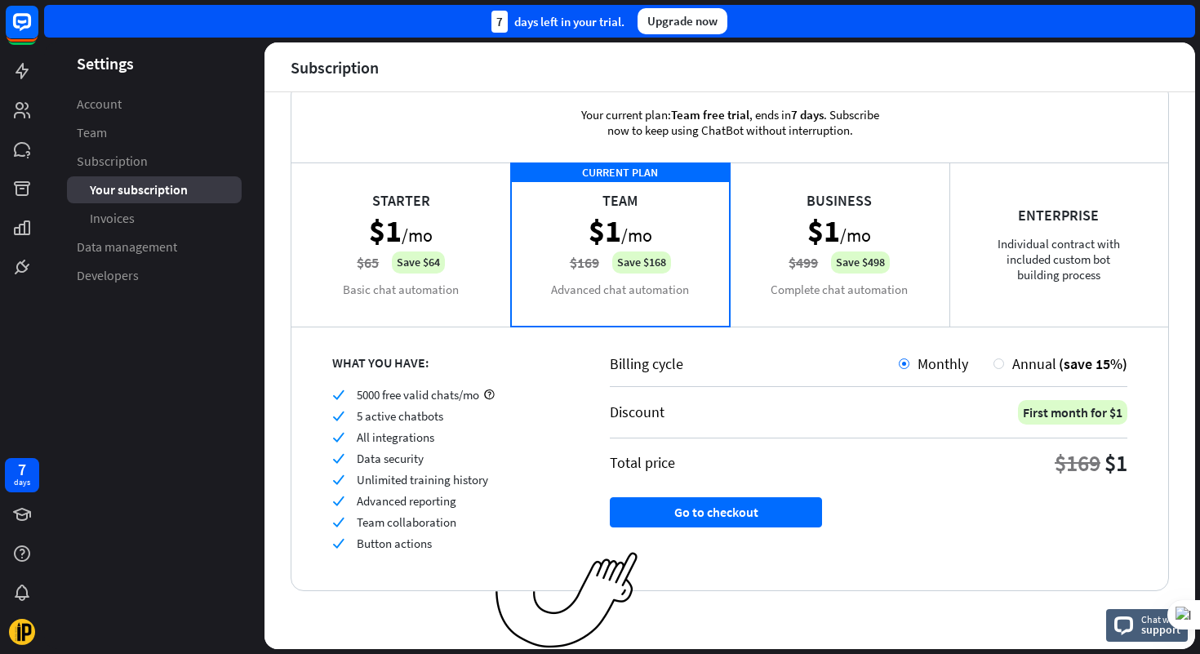
scroll to position [0, 0]
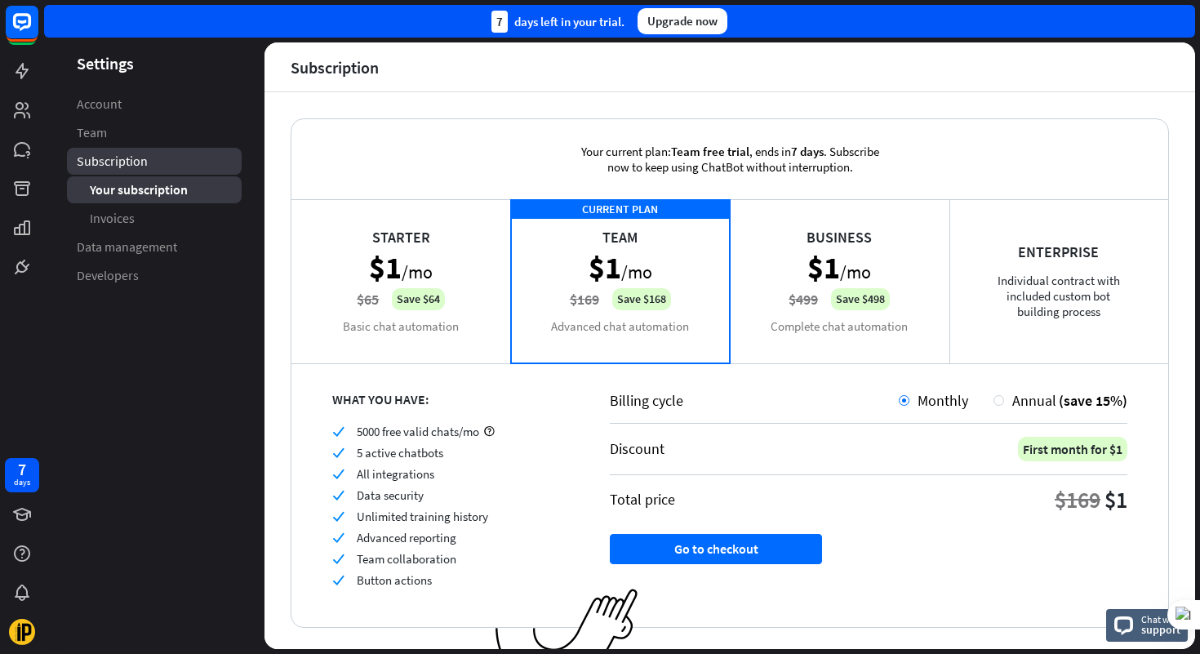
click at [101, 162] on span "Subscription" at bounding box center [112, 161] width 71 height 17
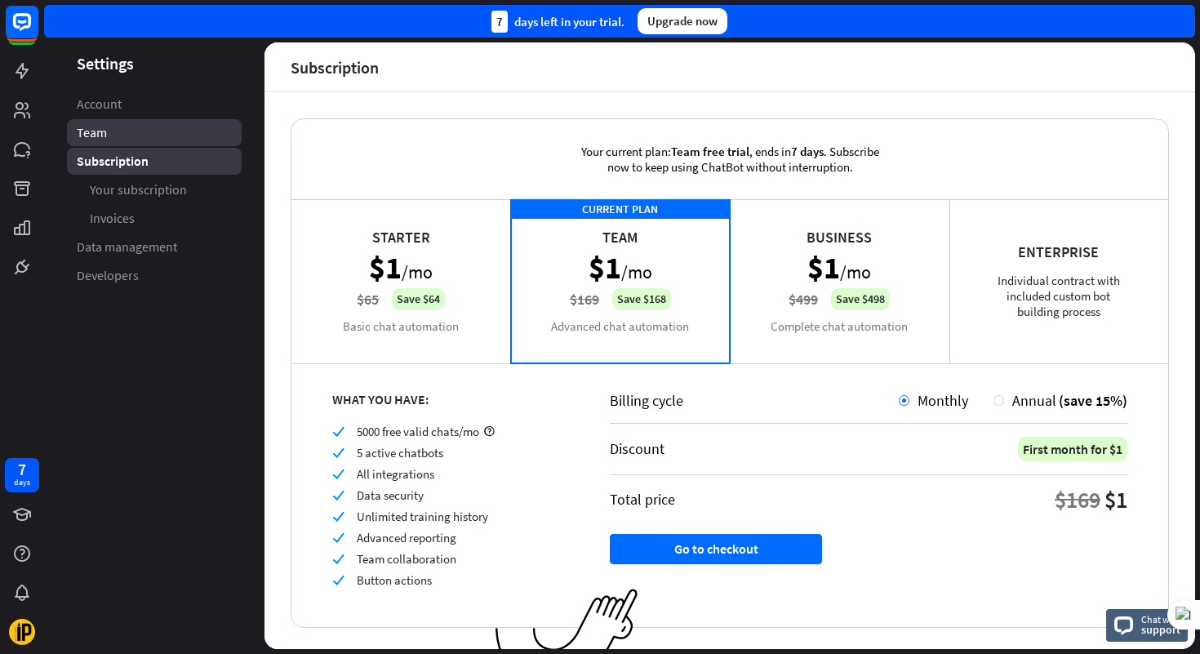
click at [110, 139] on link "Team" at bounding box center [154, 132] width 175 height 27
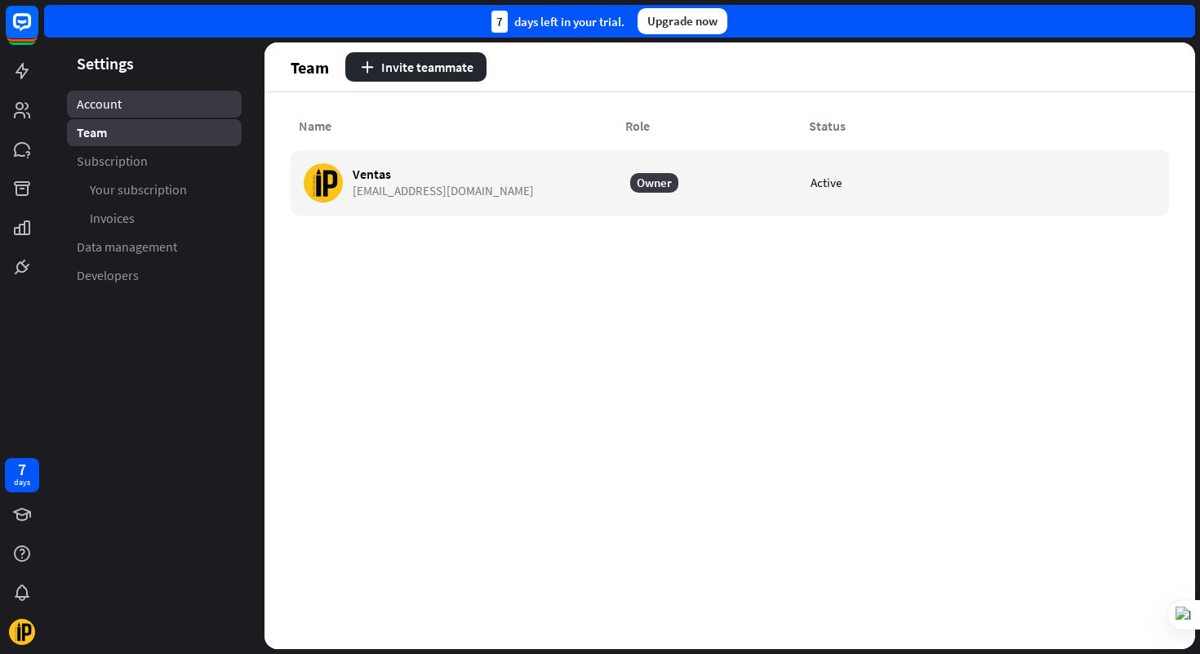
click at [118, 113] on link "Account" at bounding box center [154, 104] width 175 height 27
